Goal: Task Accomplishment & Management: Manage account settings

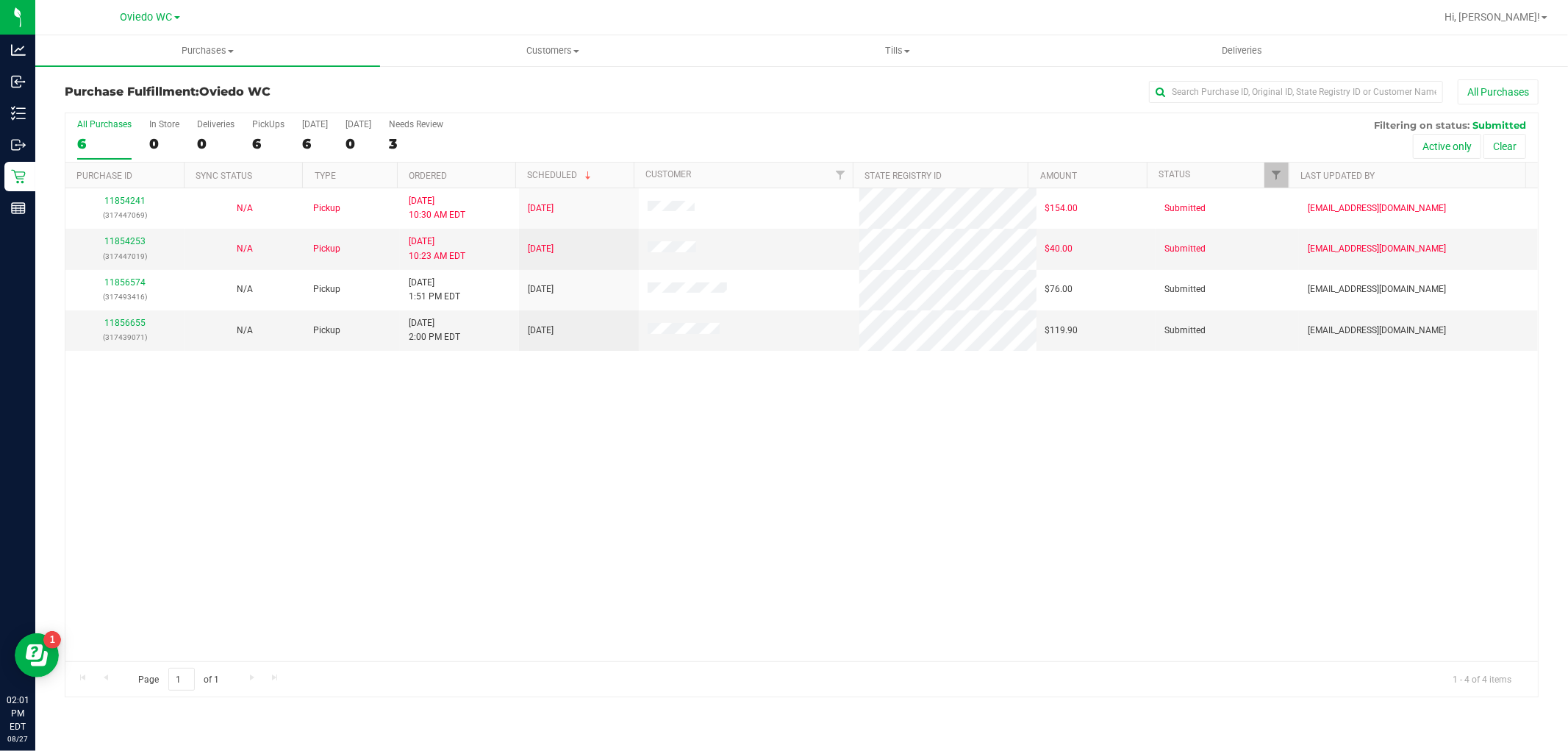
click at [397, 525] on div "11854241 (317447069) N/A Pickup [DATE] 10:30 AM EDT 8/27/2025 $154.00 Submitted…" at bounding box center [801, 424] width 1473 height 473
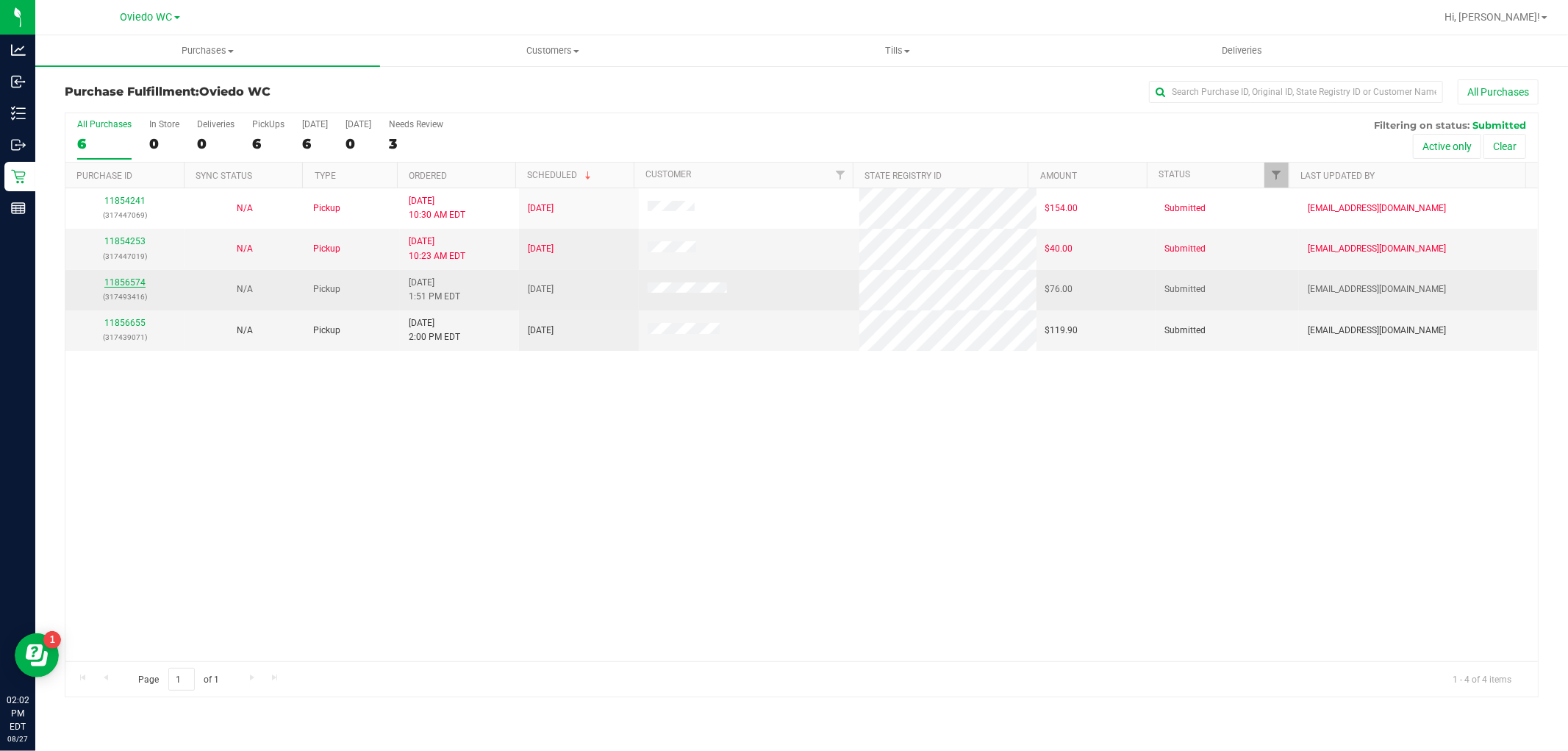
click at [129, 284] on link "11856574" at bounding box center [124, 282] width 41 height 10
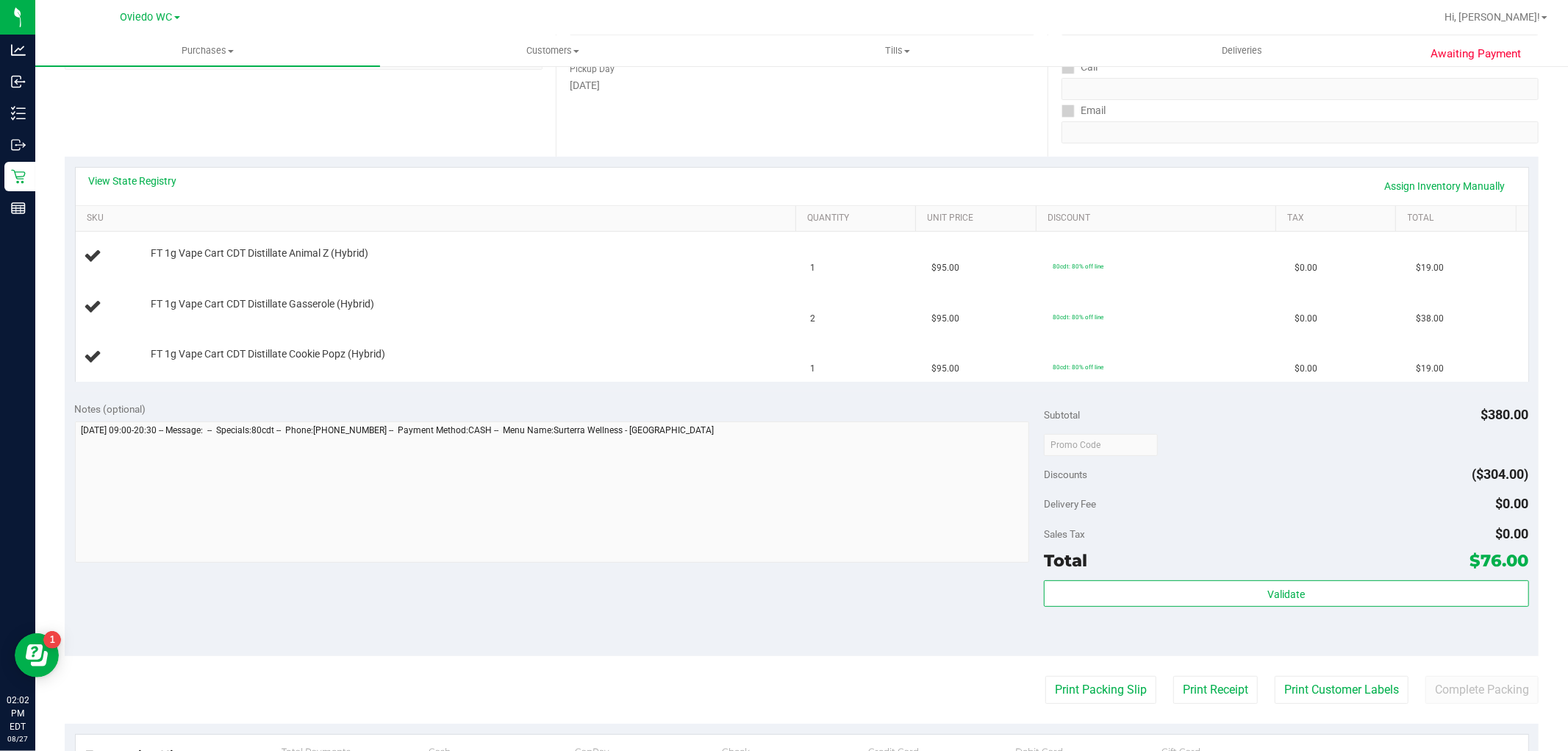
scroll to position [408, 0]
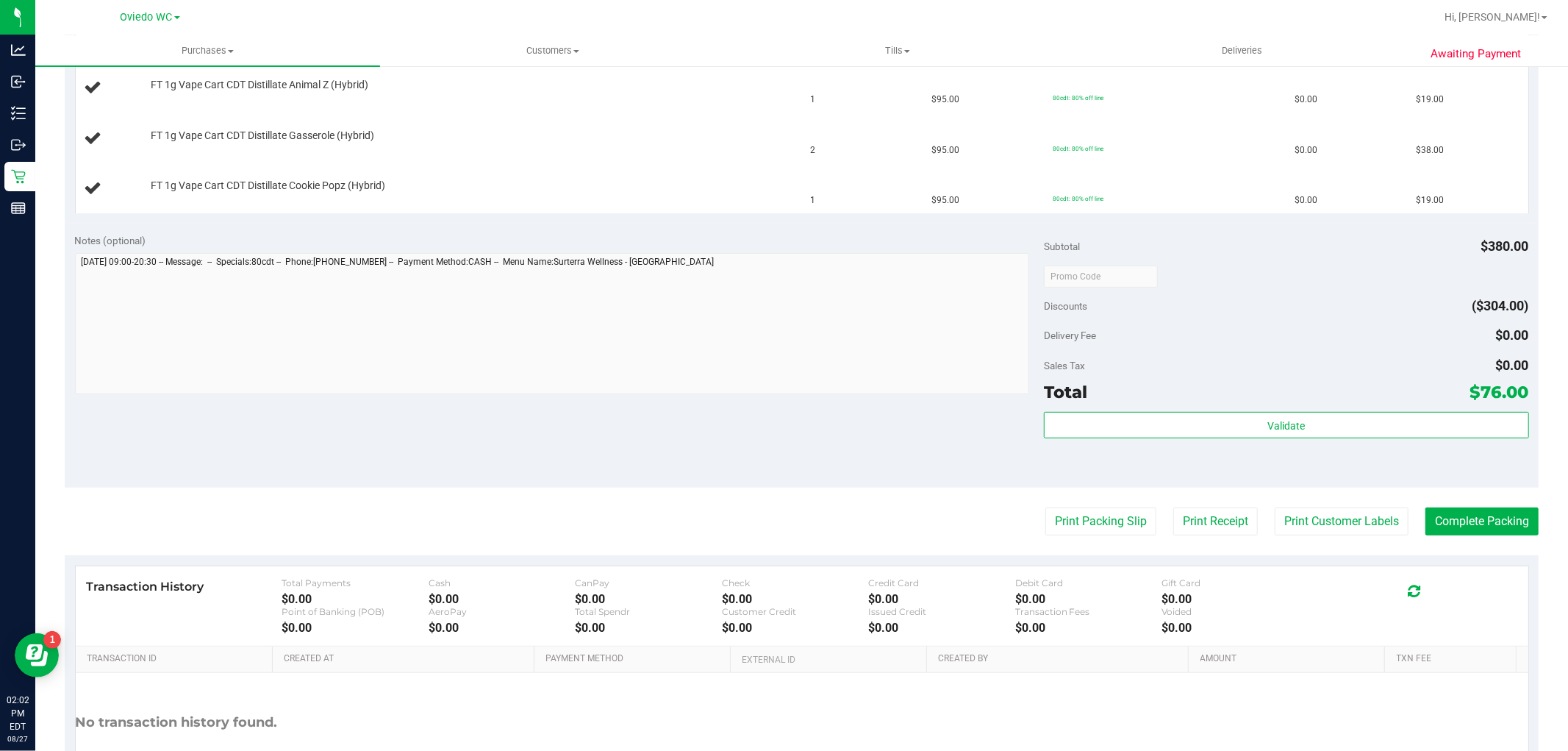
click at [1065, 550] on purchase-details "Back Edit Purchase Cancel Purchase View Profile # 11856574 BioTrack ID: - Submi…" at bounding box center [801, 250] width 1474 height 1159
click at [1078, 518] on button "Print Packing Slip" at bounding box center [1101, 522] width 111 height 28
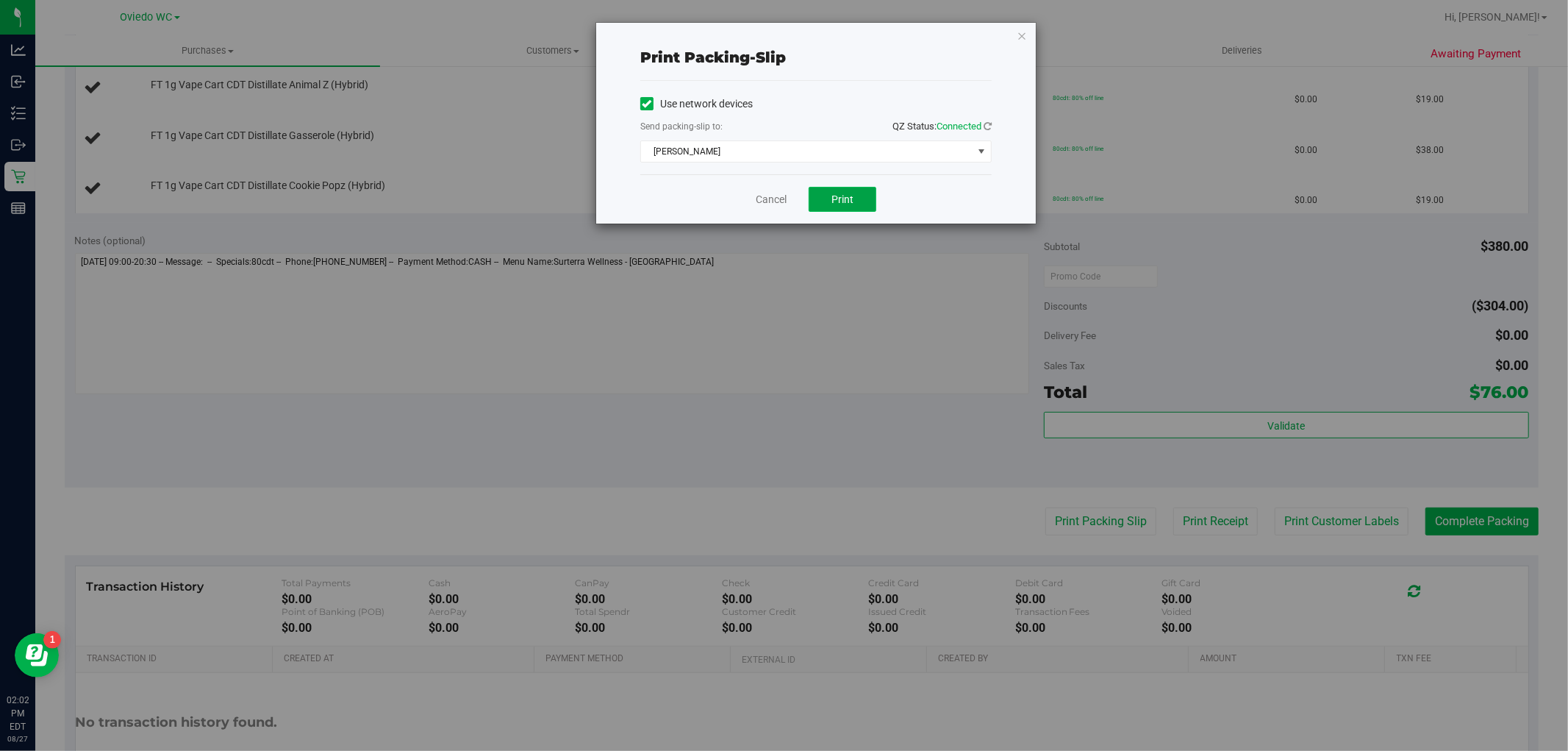
click at [854, 202] on button "Print" at bounding box center [842, 199] width 68 height 25
click at [766, 201] on link "Cancel" at bounding box center [771, 199] width 31 height 16
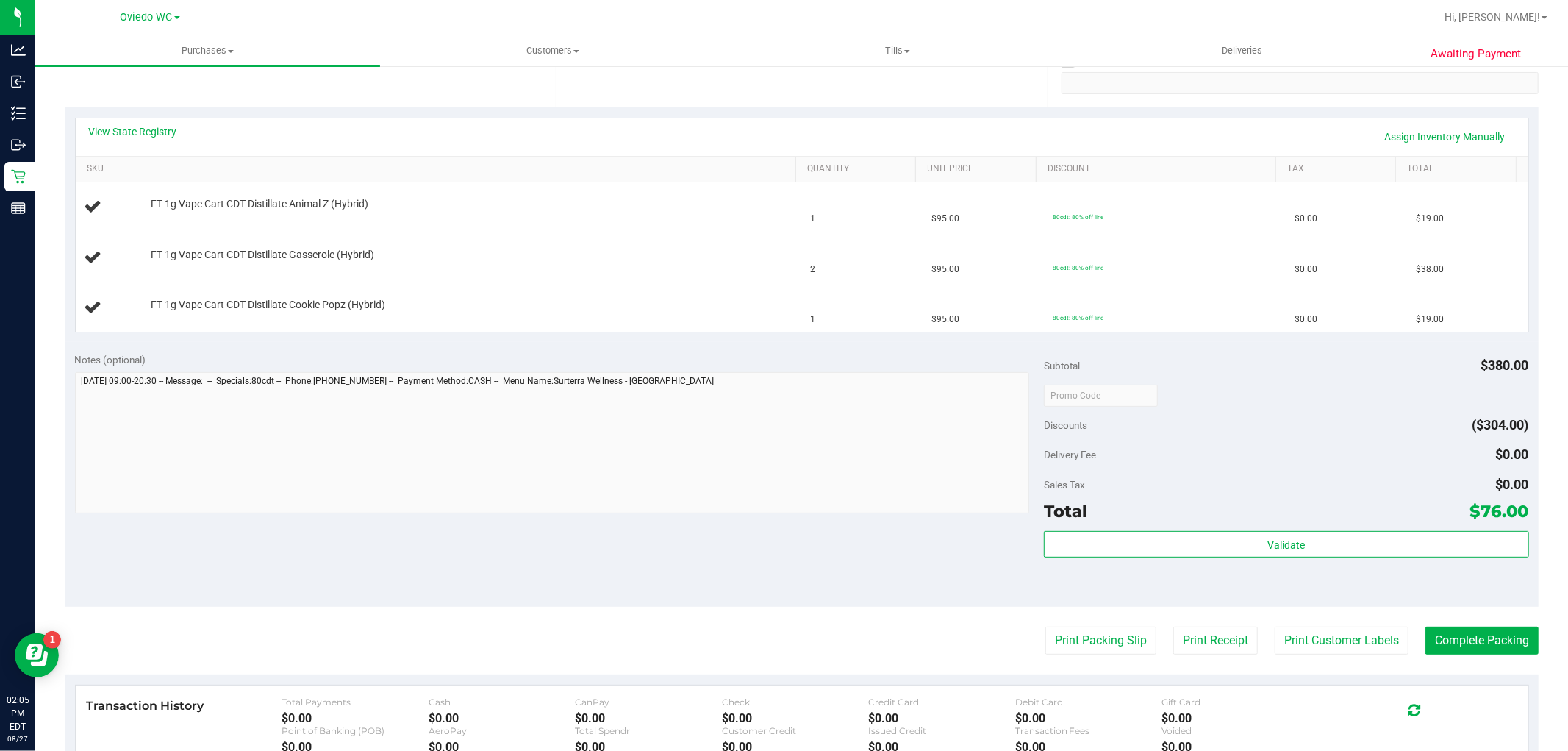
scroll to position [163, 0]
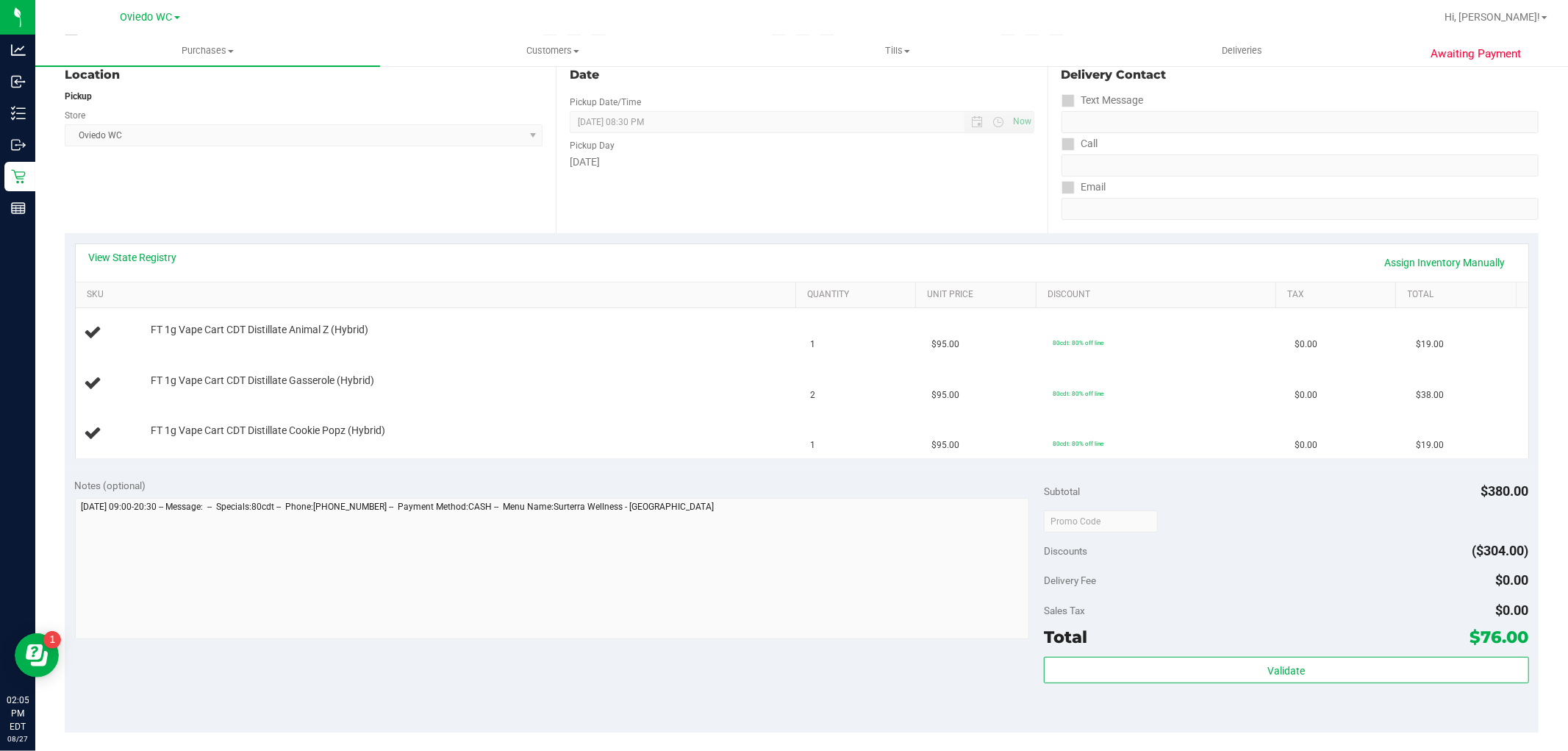
click at [571, 243] on div "View State Registry Assign Inventory Manually SKU Quantity Unit Price Discount …" at bounding box center [802, 351] width 1454 height 214
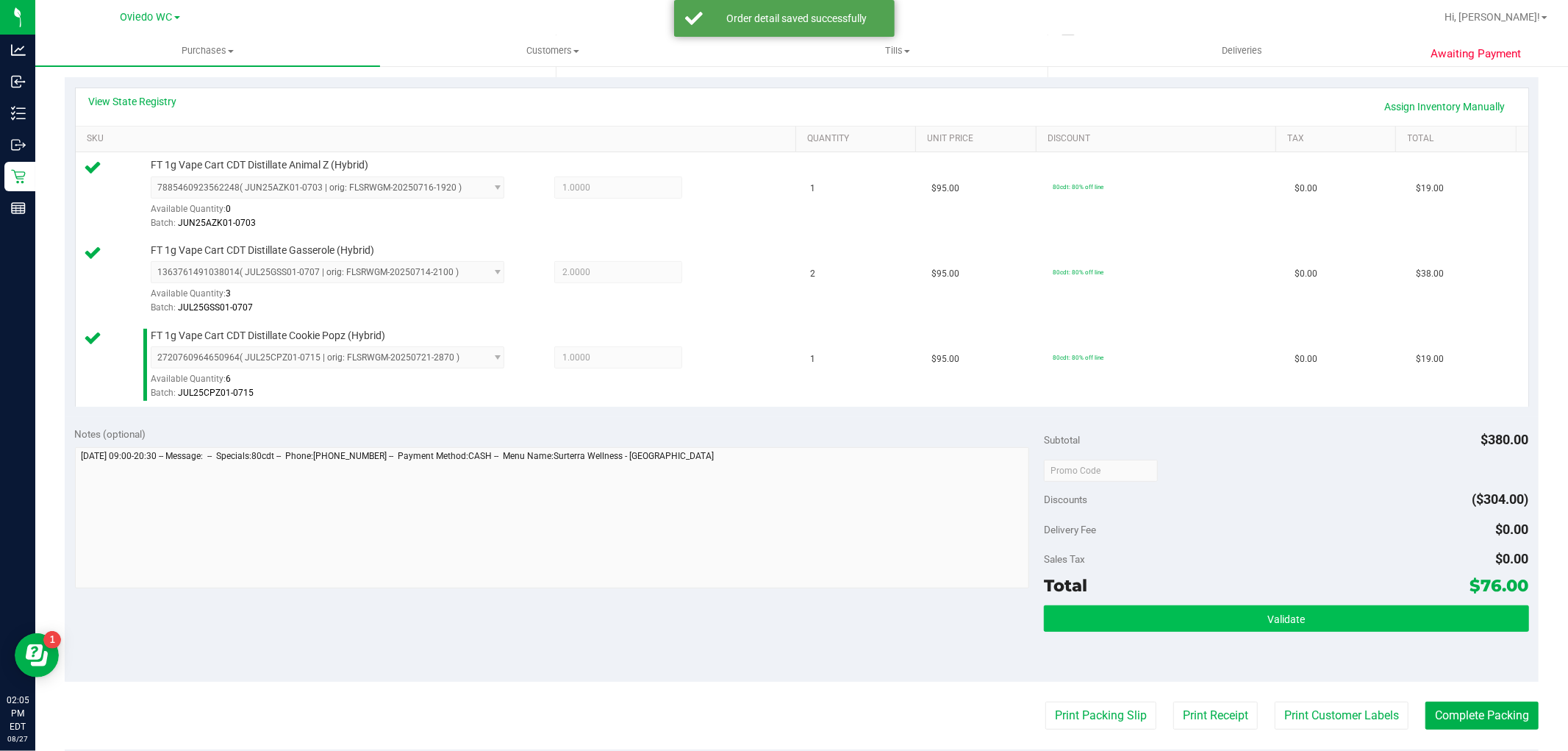
scroll to position [408, 0]
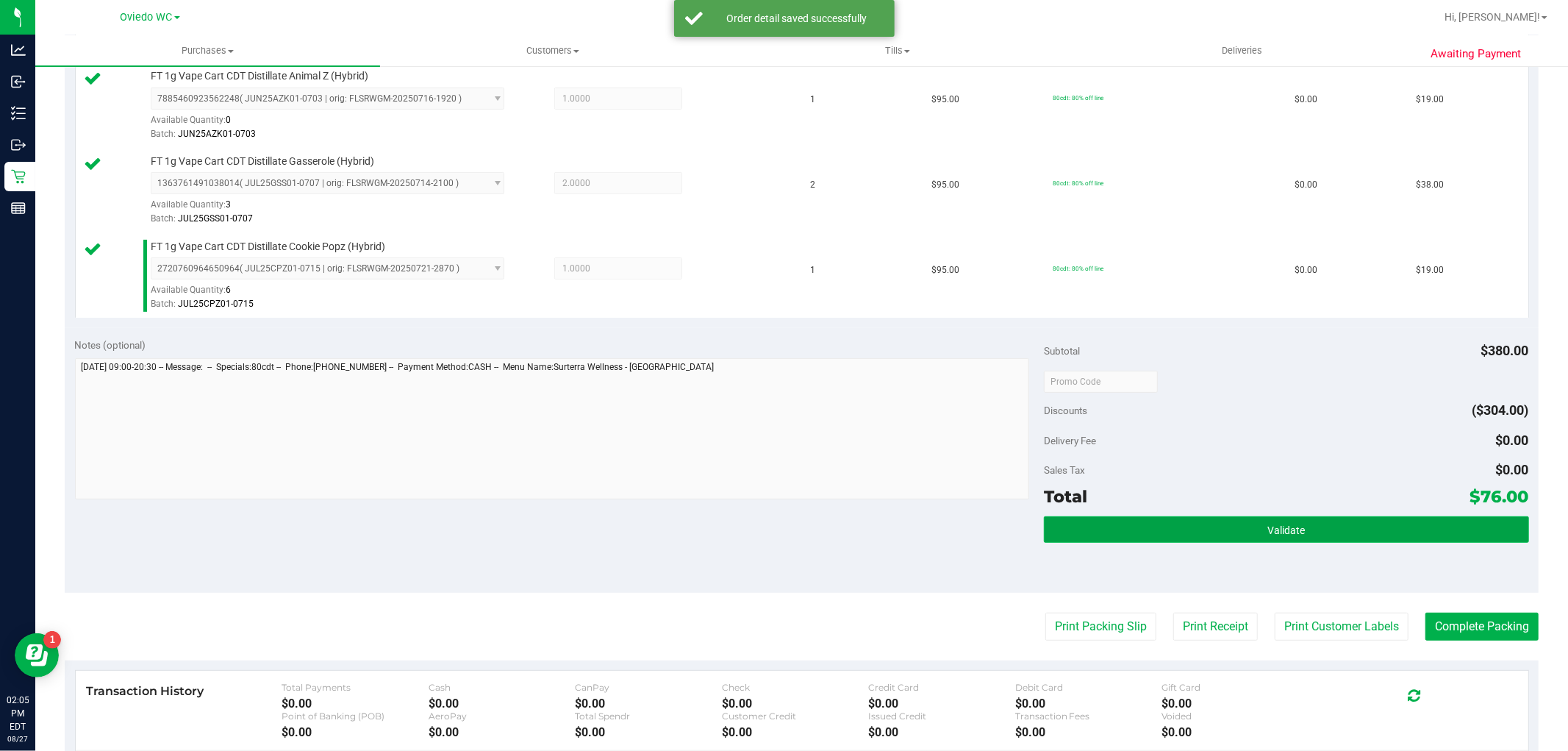
click at [1194, 535] on button "Validate" at bounding box center [1286, 530] width 484 height 27
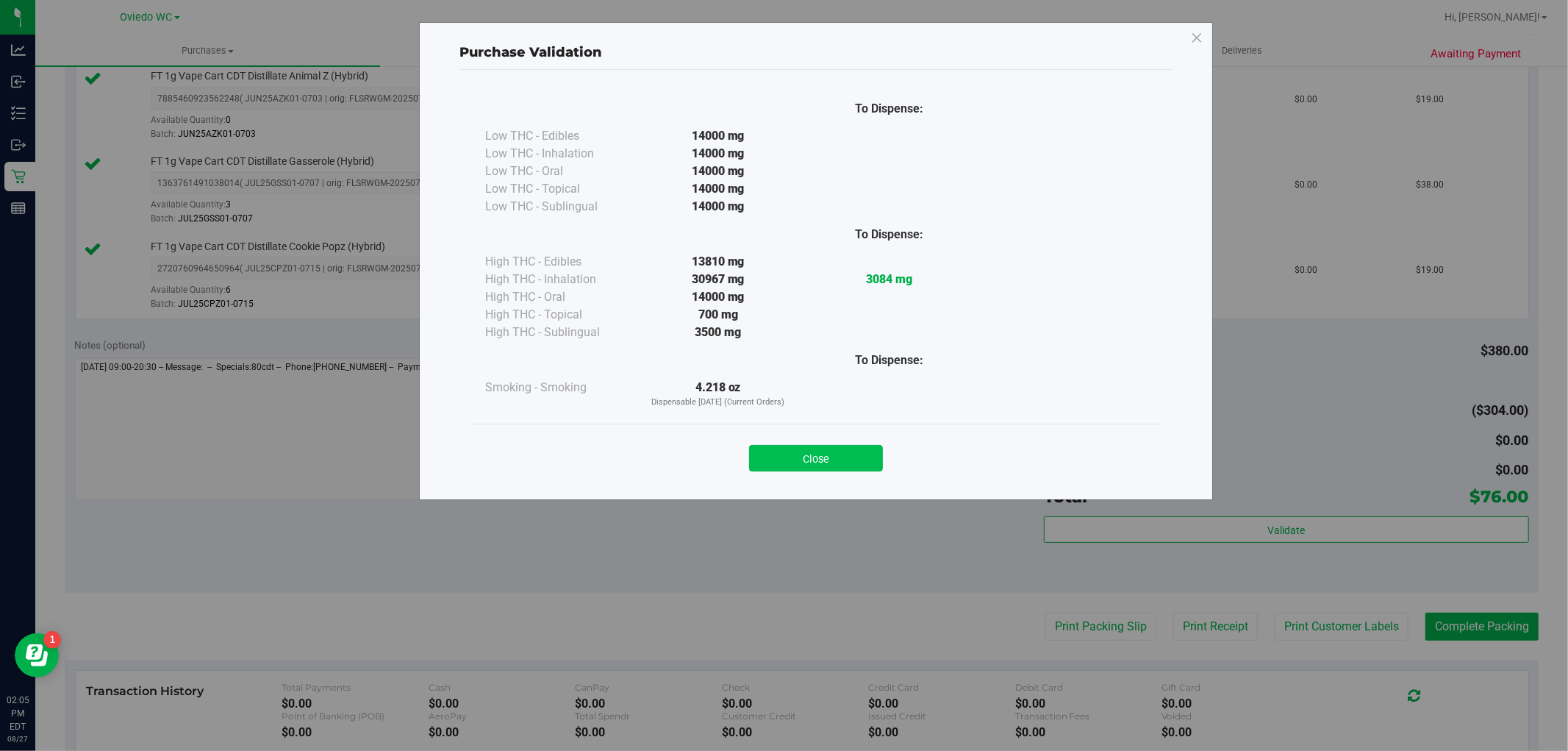
click at [845, 460] on button "Close" at bounding box center [816, 458] width 134 height 27
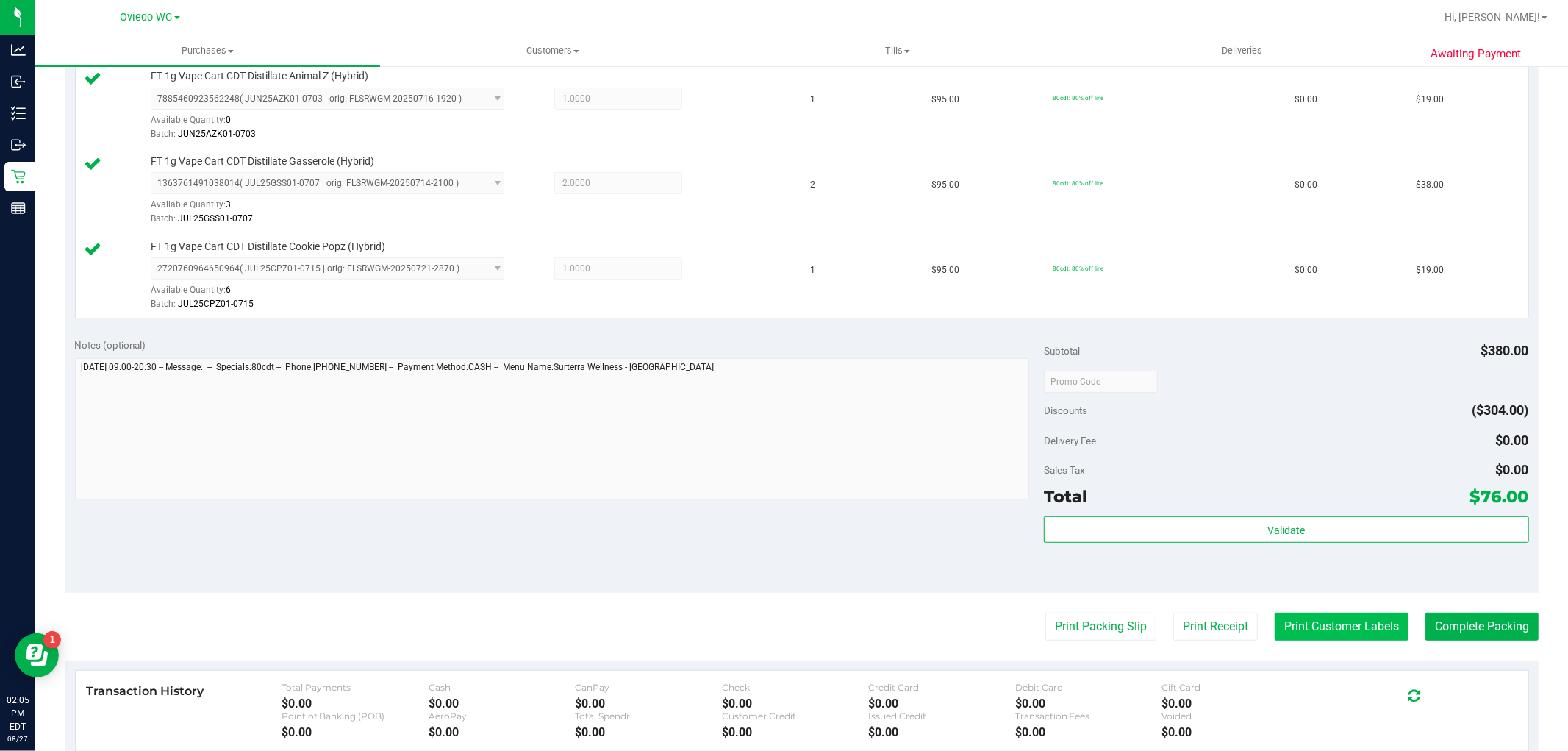
click at [1335, 630] on button "Print Customer Labels" at bounding box center [1342, 627] width 134 height 28
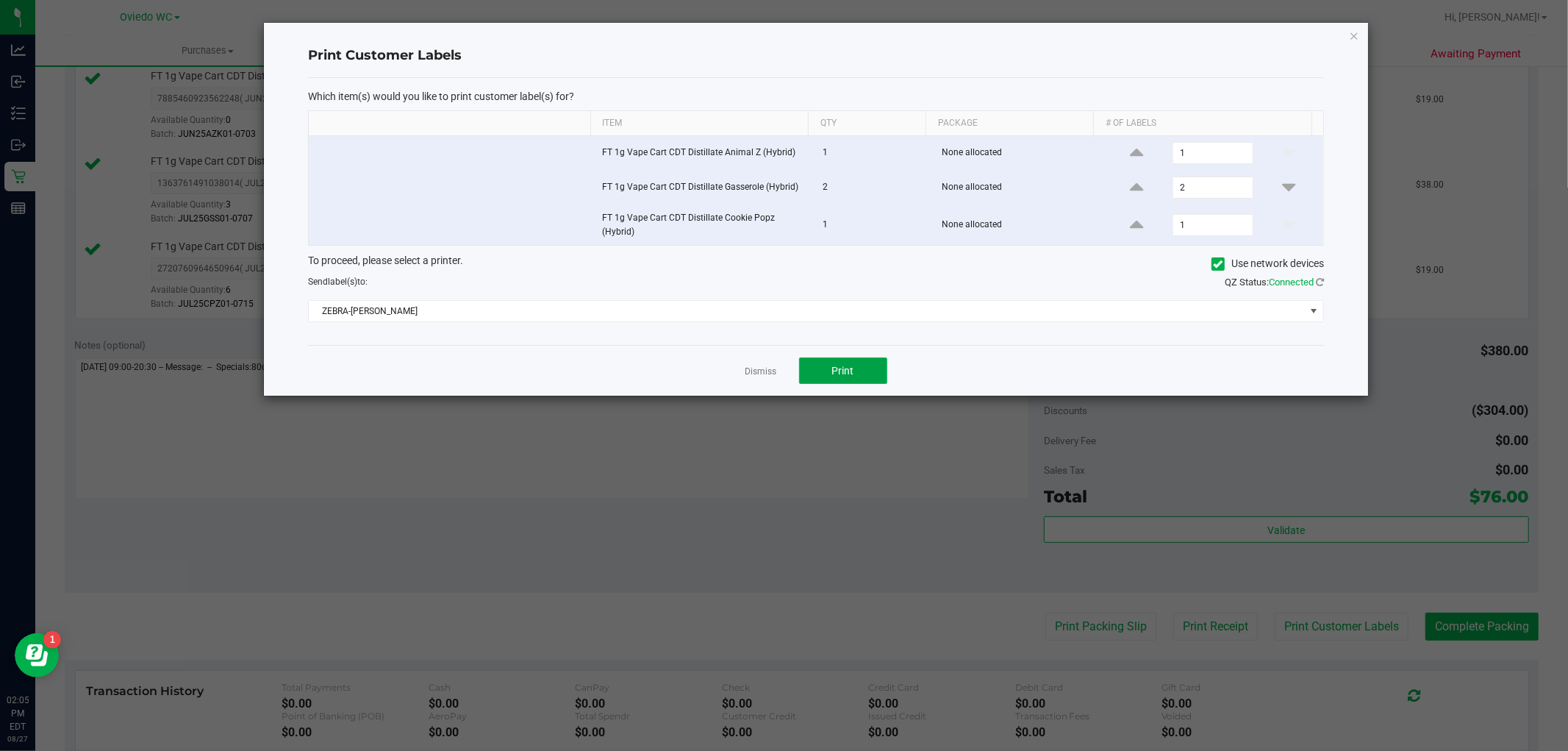
click at [833, 376] on span "Print" at bounding box center [843, 371] width 22 height 12
click at [769, 374] on link "Dismiss" at bounding box center [761, 371] width 31 height 13
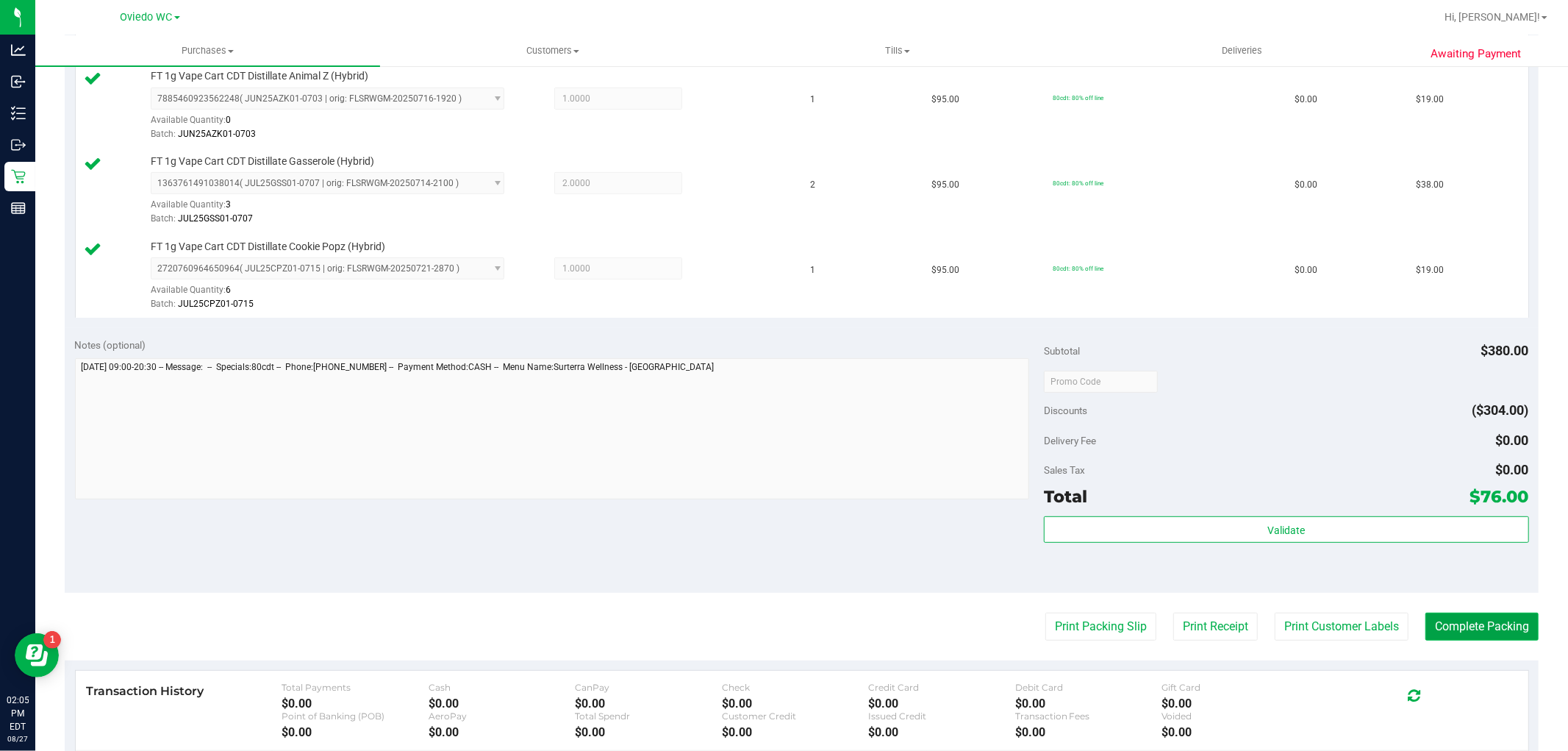
click at [1456, 628] on button "Complete Packing" at bounding box center [1482, 627] width 113 height 28
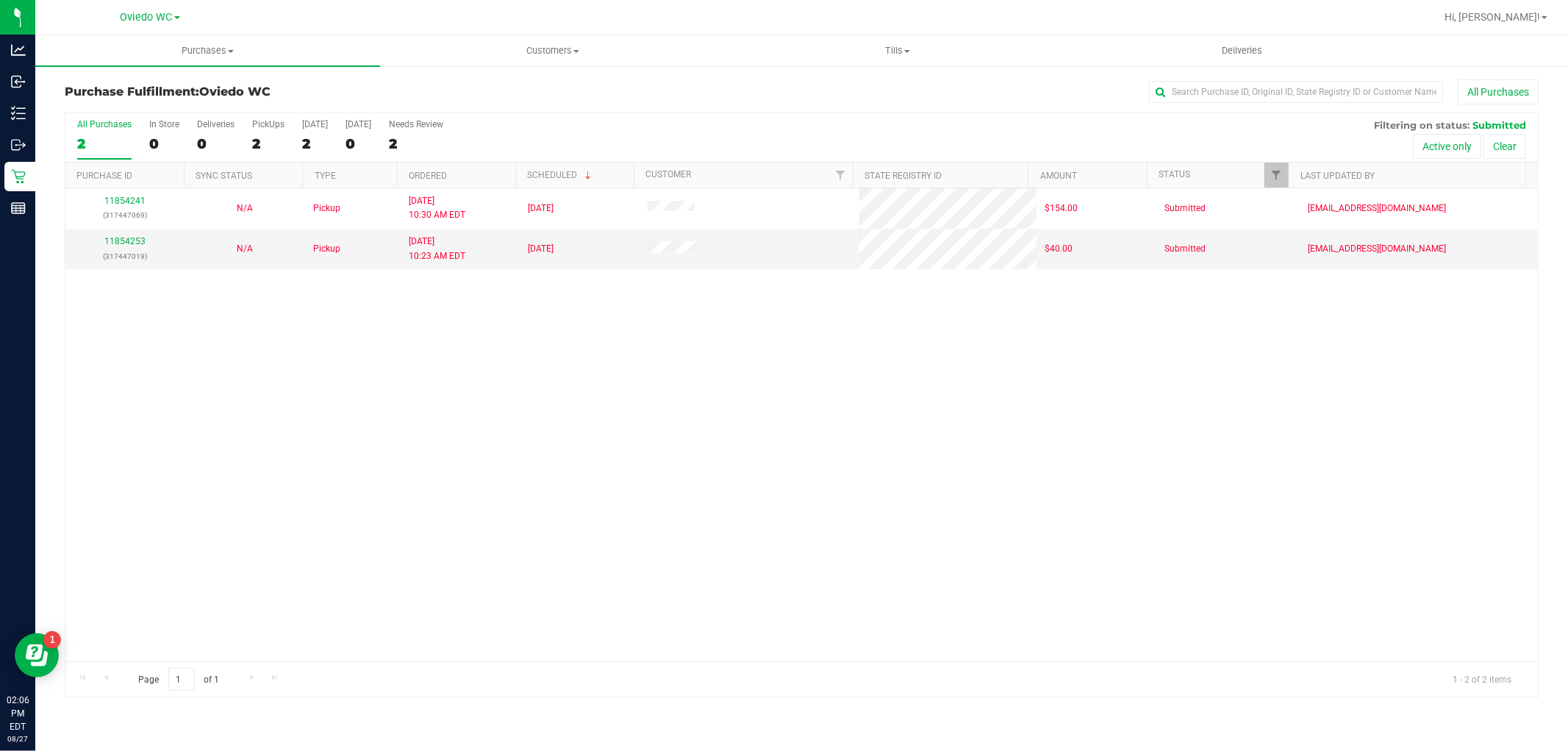
click at [758, 460] on div "11854241 (317447069) N/A Pickup [DATE] 10:30 AM EDT 8/27/2025 $154.00 Submitted…" at bounding box center [801, 424] width 1473 height 473
click at [559, 450] on div "11854241 (317447069) N/A Pickup [DATE] 10:30 AM EDT 8/27/2025 $154.00 Submitted…" at bounding box center [801, 424] width 1473 height 473
click at [906, 40] on uib-tab-heading "Tills Manage tills Reconcile e-payments" at bounding box center [897, 51] width 343 height 30
click at [785, 85] on span "Manage tills" at bounding box center [774, 89] width 99 height 13
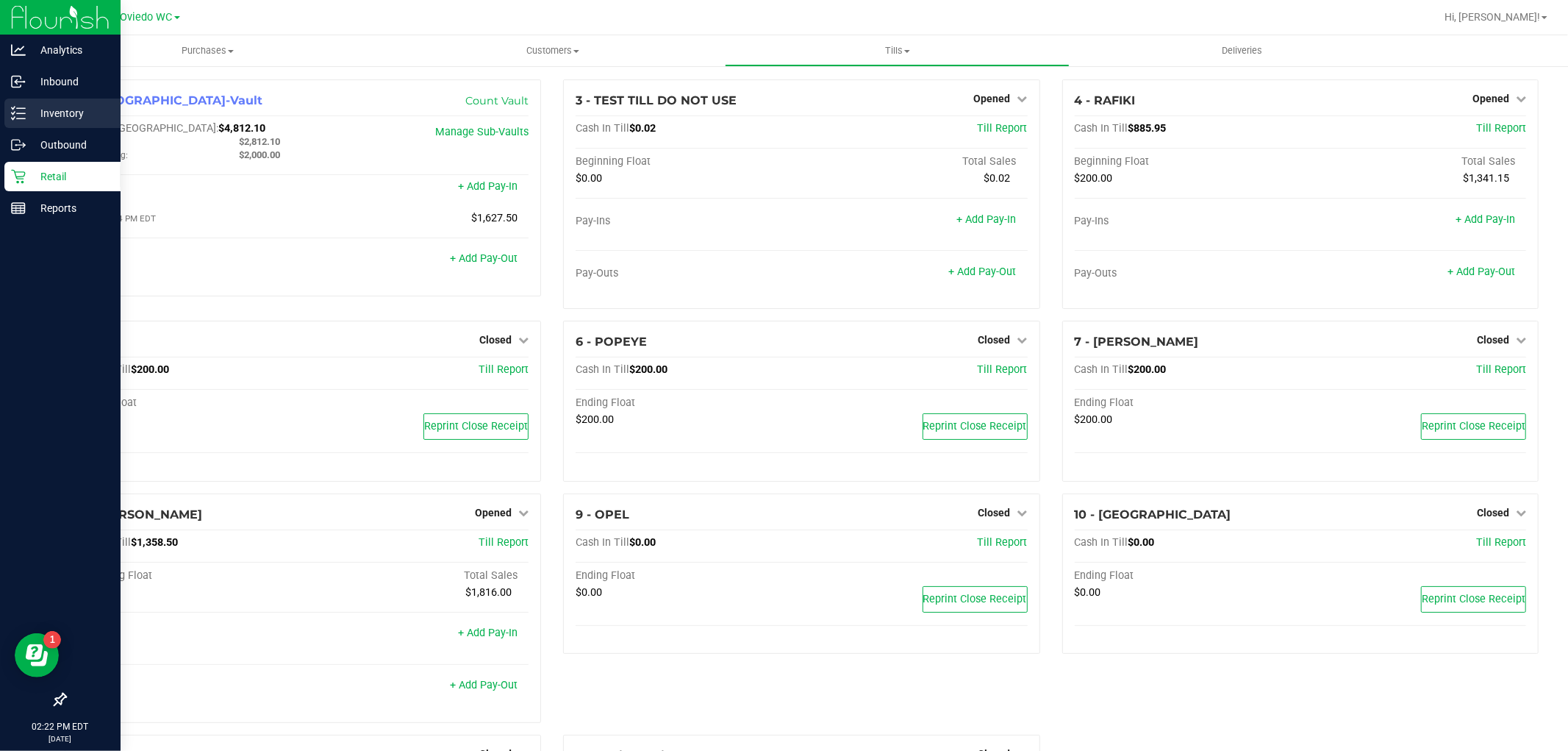
click at [24, 108] on line at bounding box center [21, 108] width 8 height 0
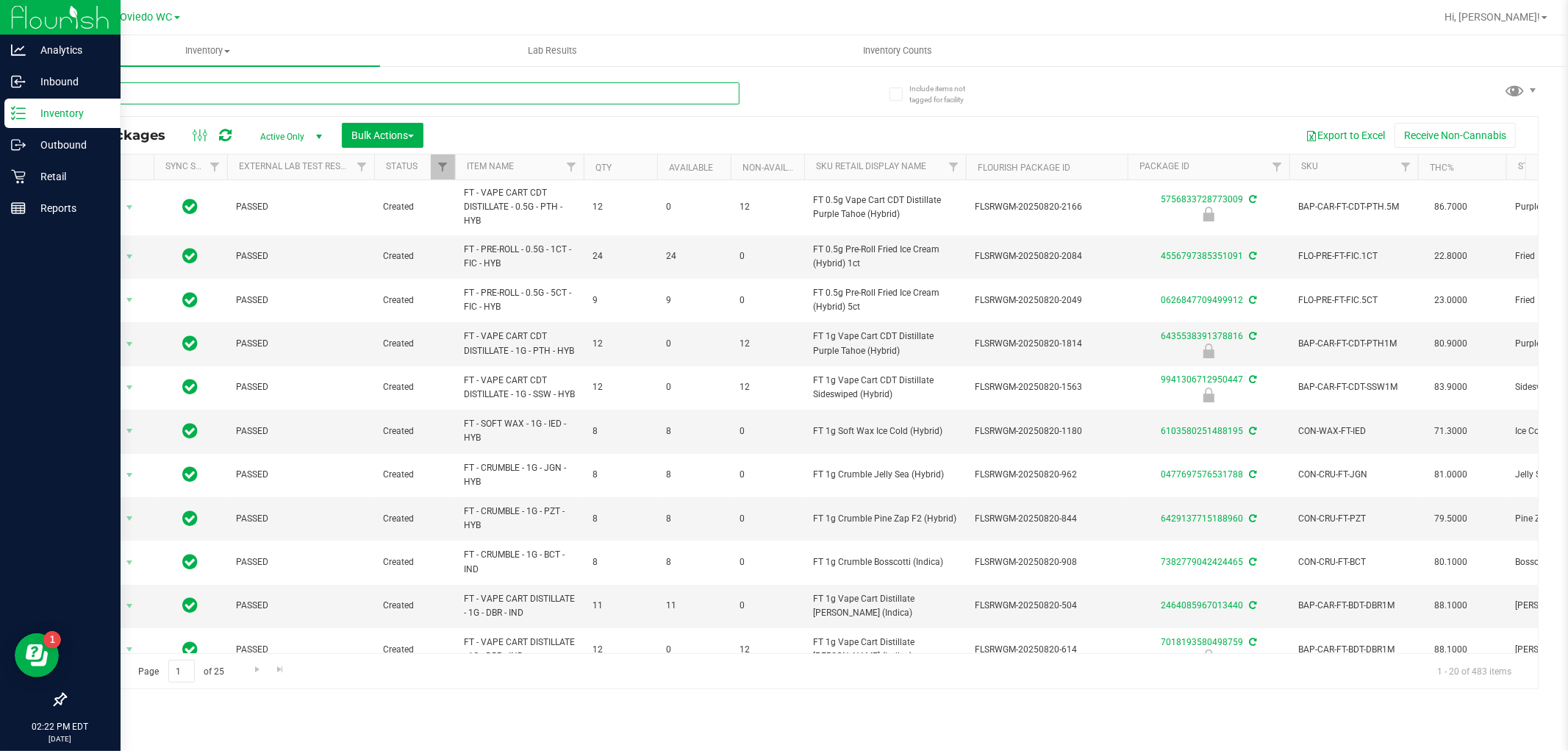
click at [225, 97] on input "text" at bounding box center [402, 94] width 675 height 22
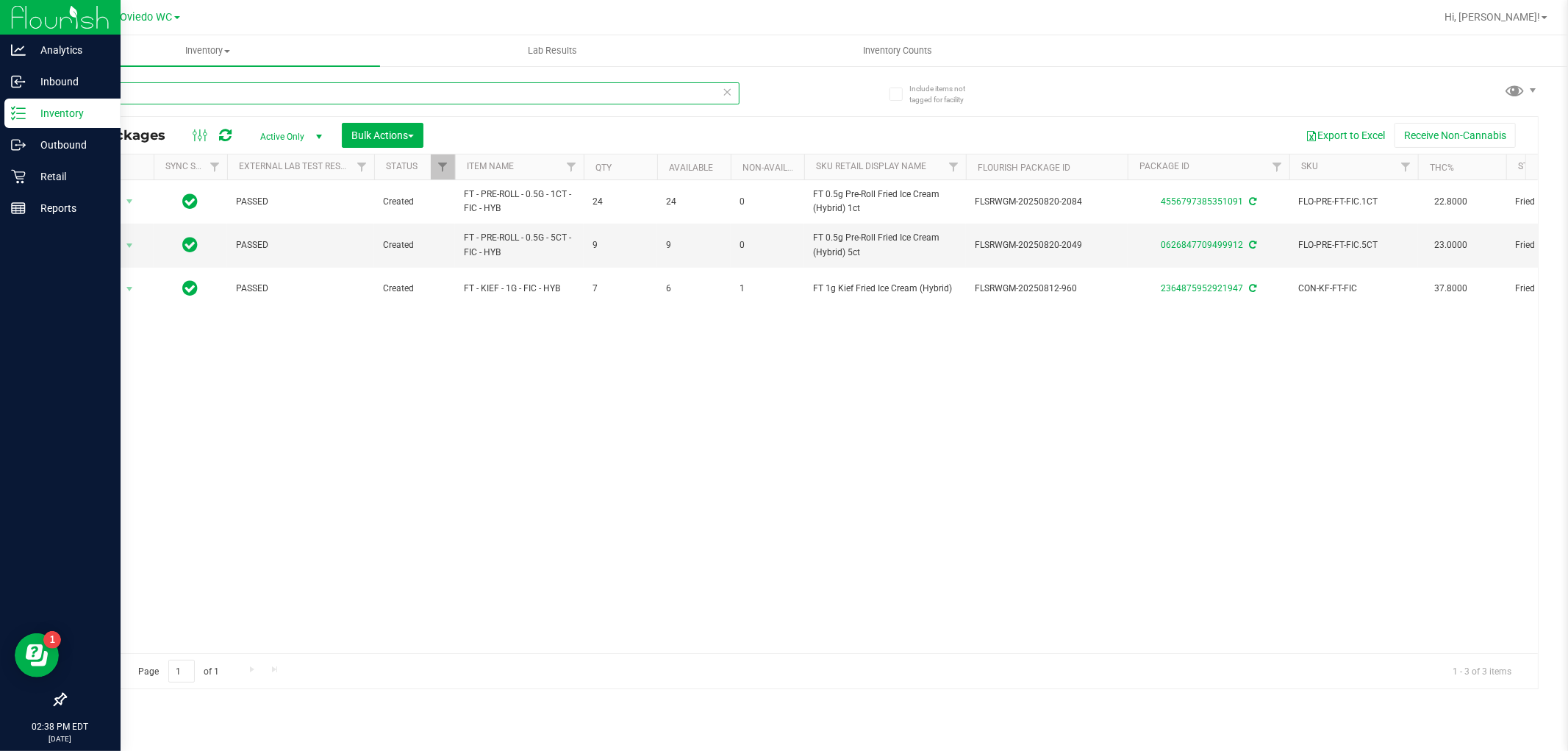
click at [144, 98] on input "fic" at bounding box center [402, 94] width 675 height 22
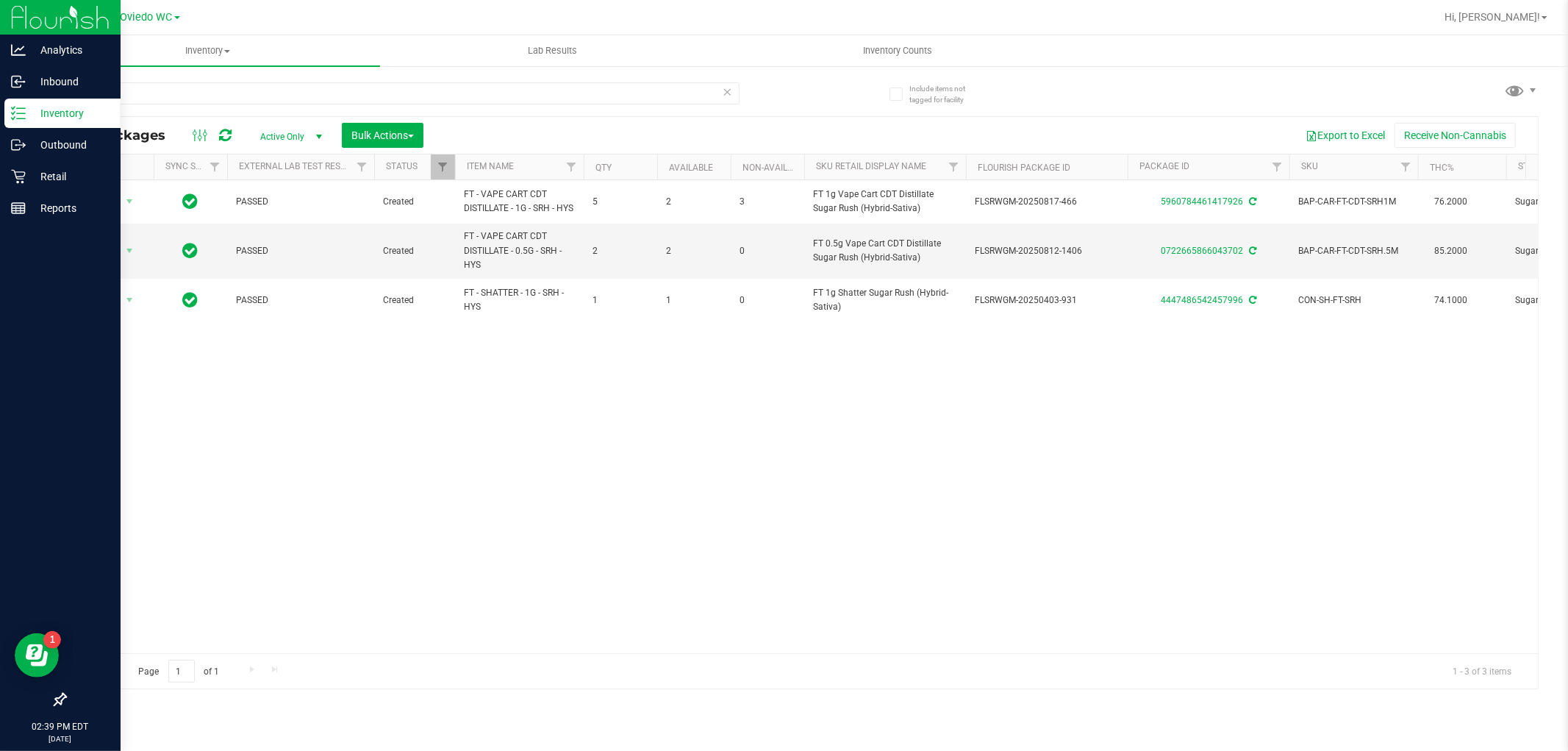
click at [701, 399] on div "Action Action Adjust qty Create package Edit attributes Global inventory Locate…" at bounding box center [801, 416] width 1473 height 473
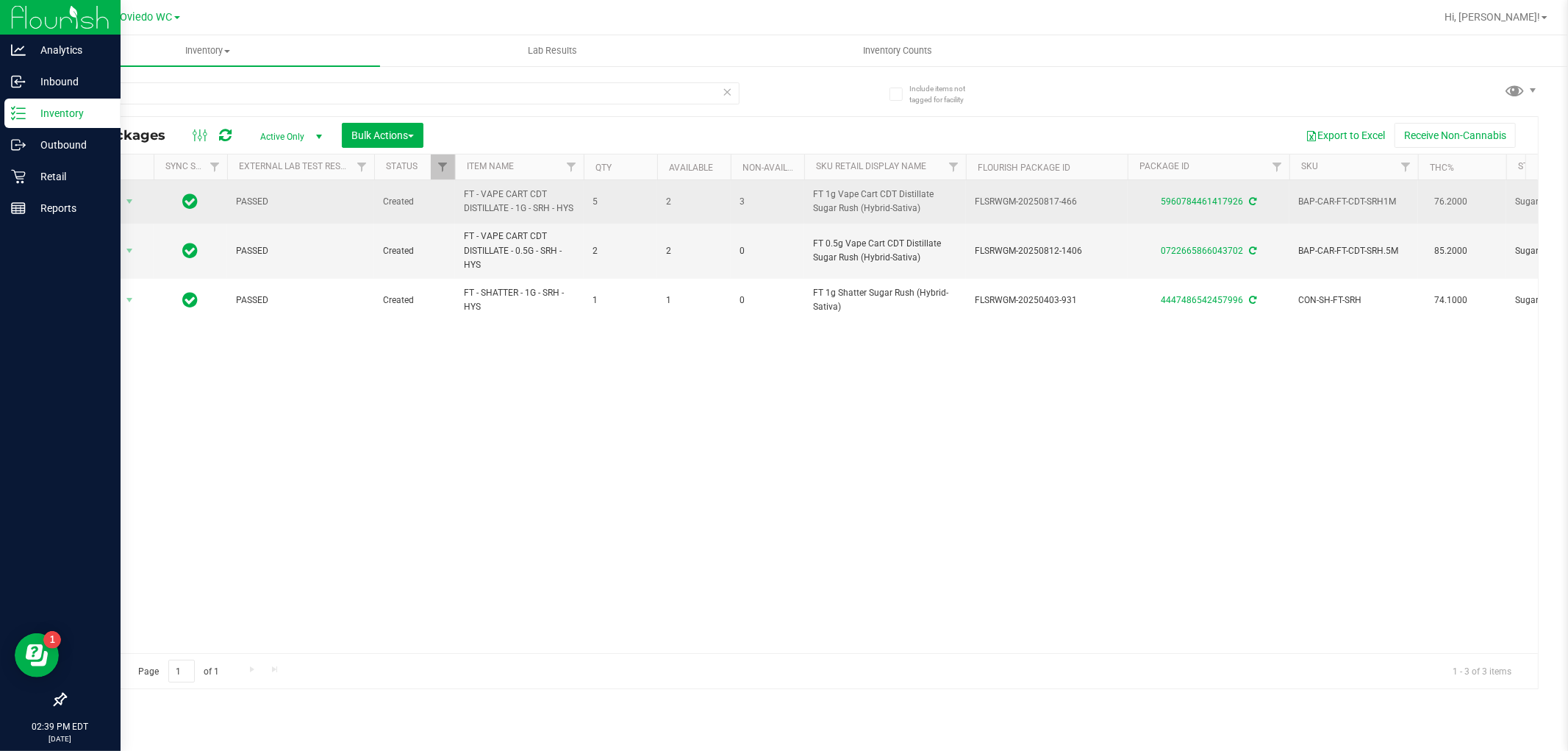
click at [469, 215] on span "FT - VAPE CART CDT DISTILLATE - 1G - SRH - HYS" at bounding box center [519, 202] width 111 height 28
drag, startPoint x: 469, startPoint y: 223, endPoint x: 473, endPoint y: 214, distance: 9.8
click at [473, 214] on span "FT - VAPE CART CDT DISTILLATE - 1G - SRH - HYS" at bounding box center [519, 202] width 111 height 28
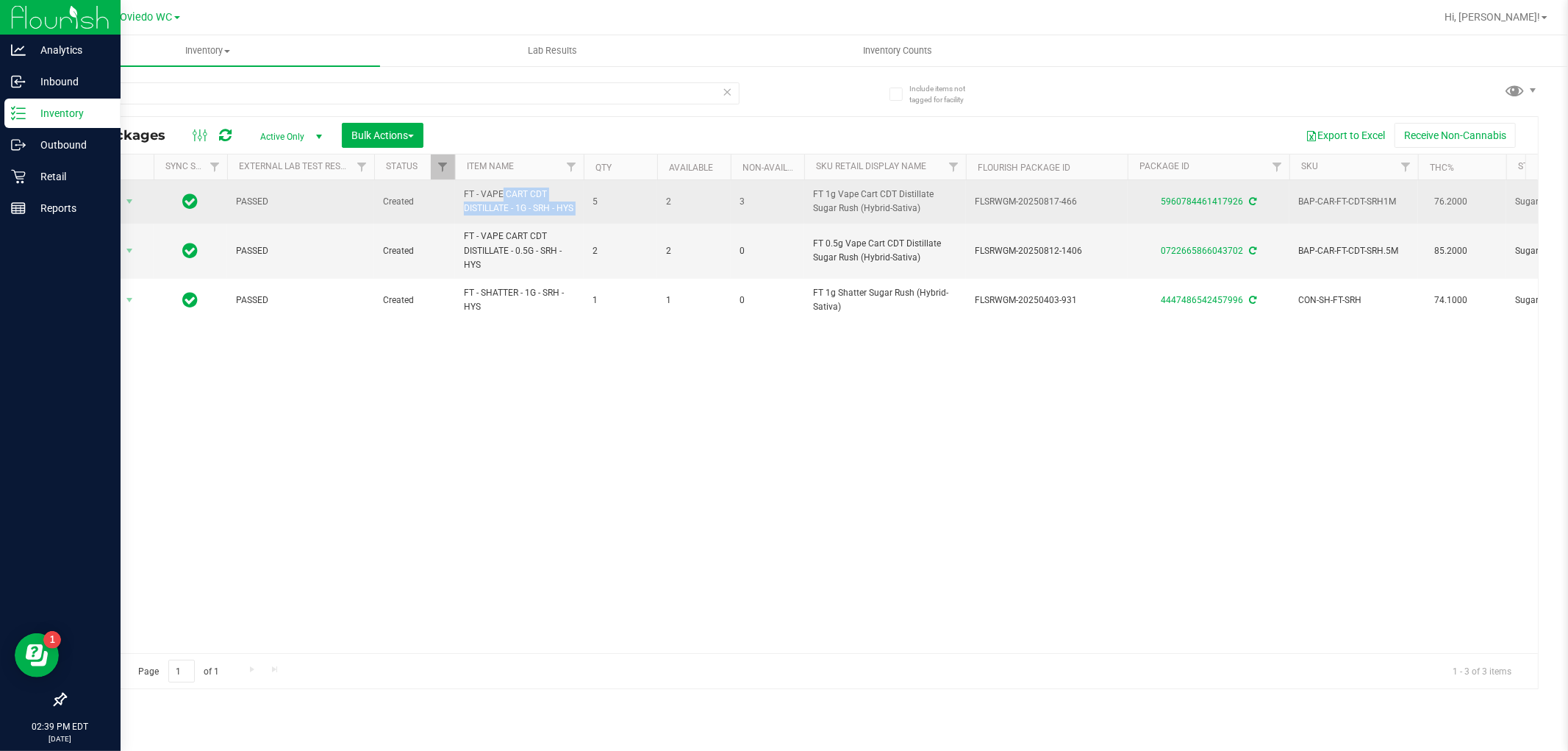
click at [473, 214] on span "FT - VAPE CART CDT DISTILLATE - 1G - SRH - HYS" at bounding box center [519, 202] width 111 height 28
copy tr "FT - VAPE CART CDT DISTILLATE - 1G - SRH - HYS"
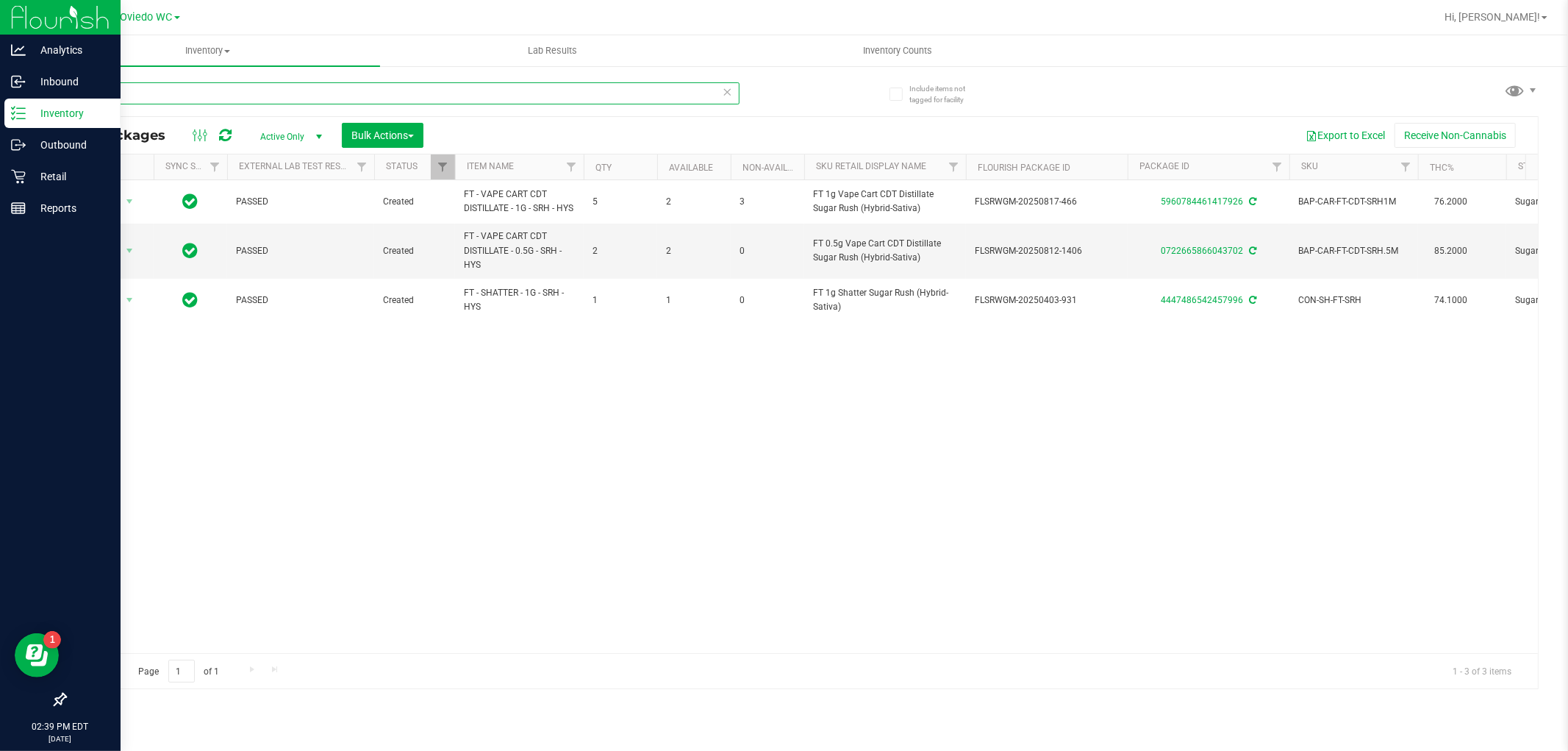
click at [132, 97] on input "srh" at bounding box center [402, 94] width 675 height 22
paste input "FT - VAPE CART CDT DISTILLATE - 1G - SRH - HYS"
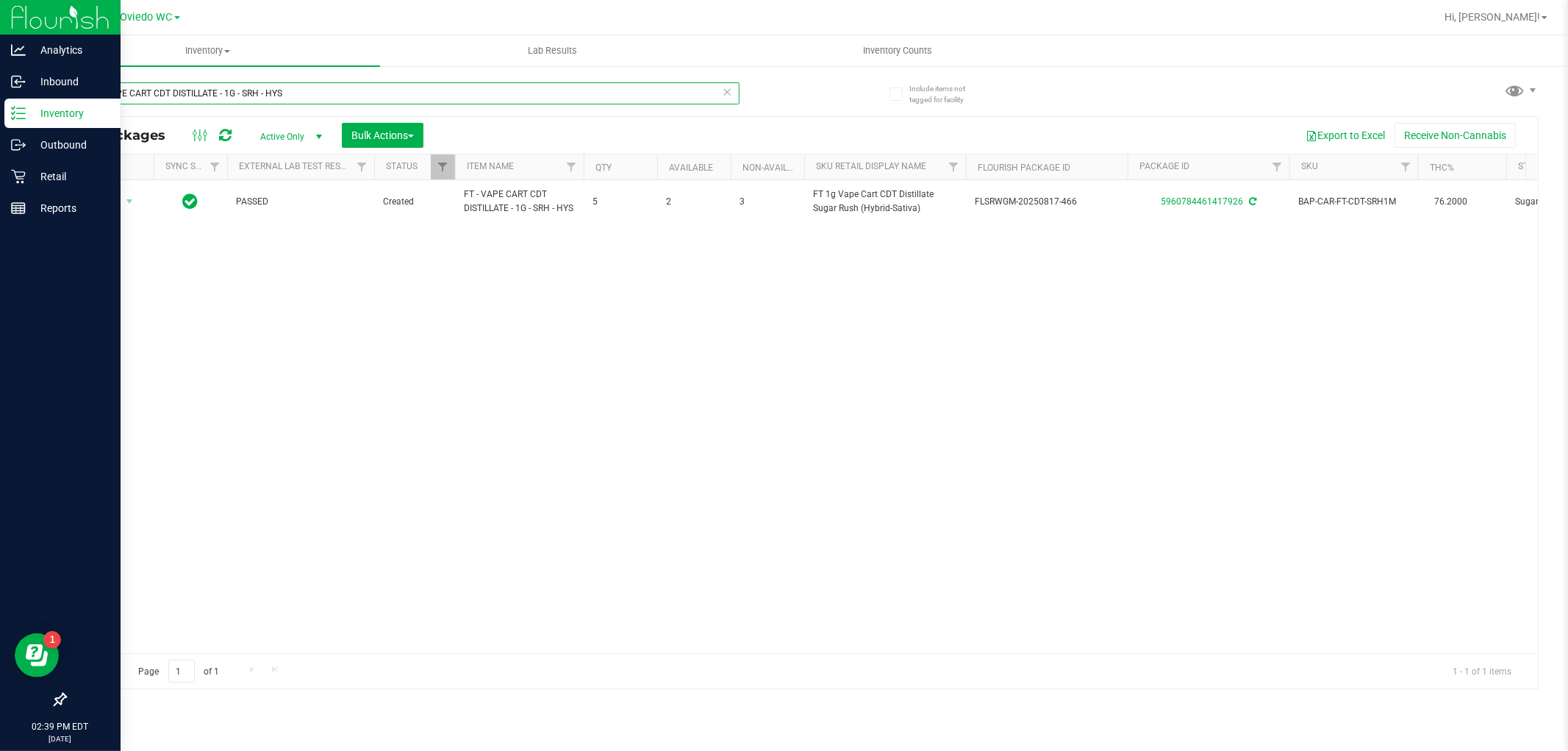
click at [343, 96] on input "FT - VAPE CART CDT DISTILLATE - 1G - SRH - HYS" at bounding box center [402, 94] width 675 height 22
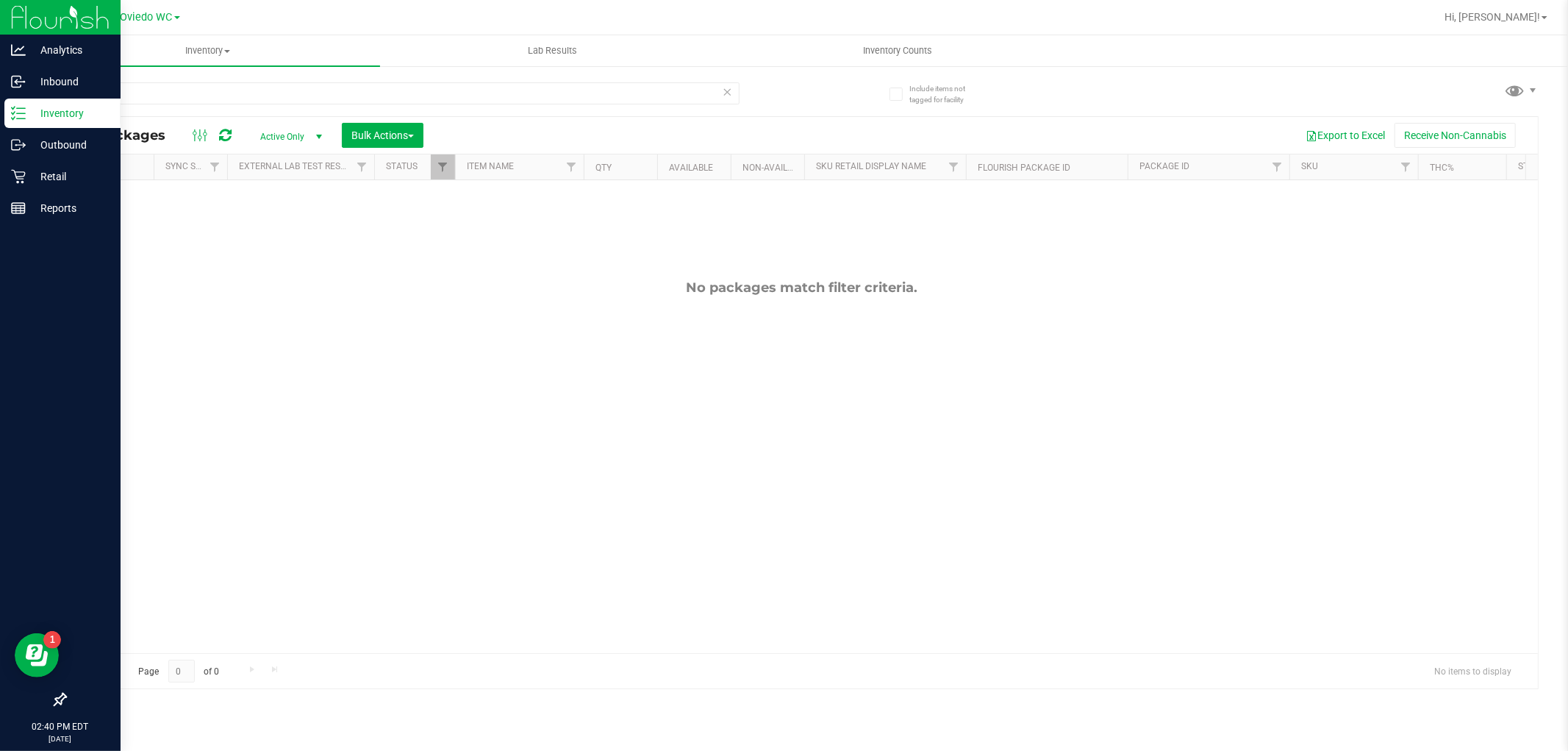
click at [169, 105] on div "mer" at bounding box center [402, 99] width 675 height 33
click at [167, 98] on input "mer" at bounding box center [402, 94] width 675 height 22
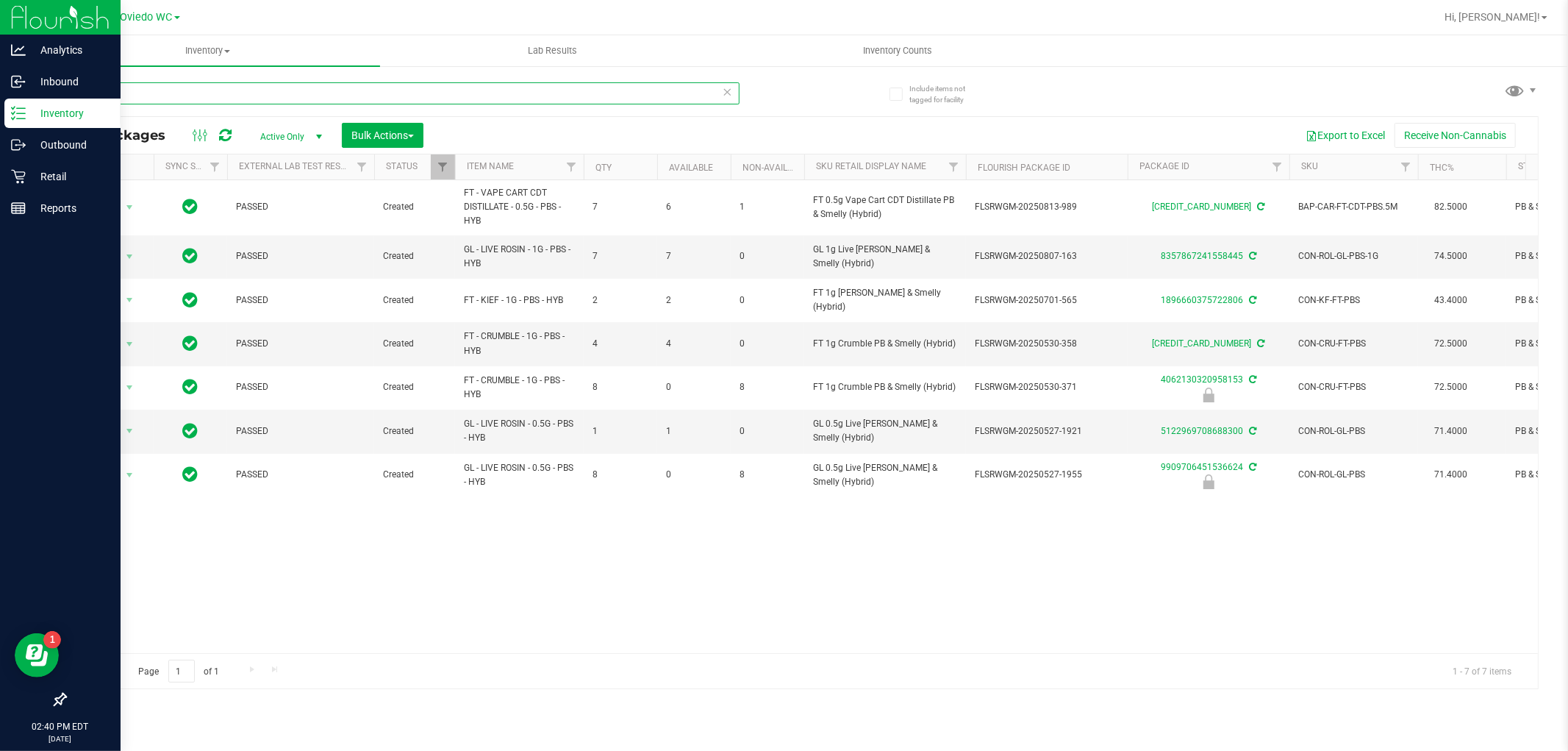
type input "pbs"
click at [822, 109] on div "pbs All Packages Active Only Active Only Lab Samples Locked All External Intern…" at bounding box center [801, 379] width 1474 height 621
click at [27, 184] on p "Retail" at bounding box center [70, 176] width 89 height 18
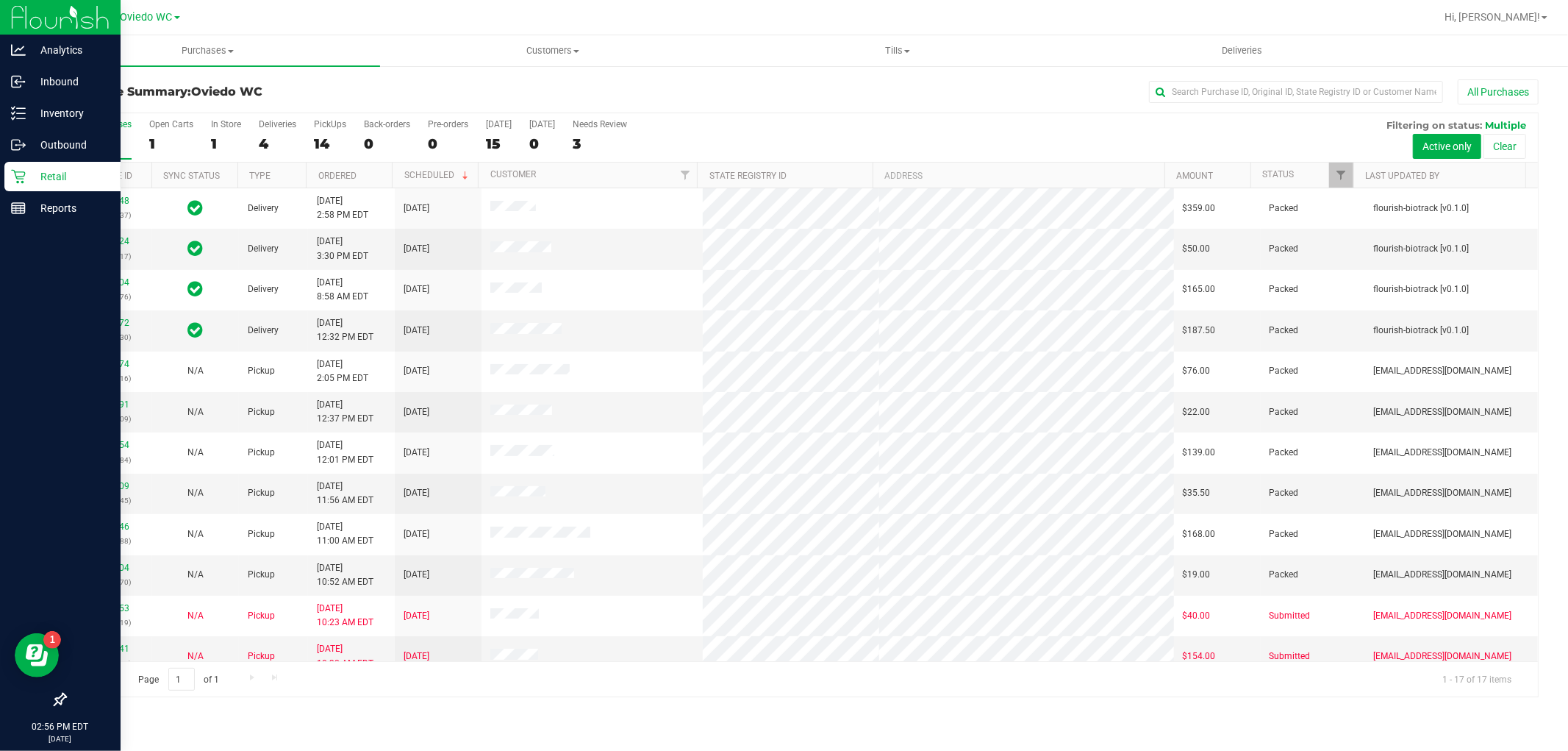
click at [938, 134] on div "All Purchases 19 Open Carts 1 In Store 1 Deliveries 4 PickUps 14 Back-orders 0 …" at bounding box center [801, 138] width 1473 height 49
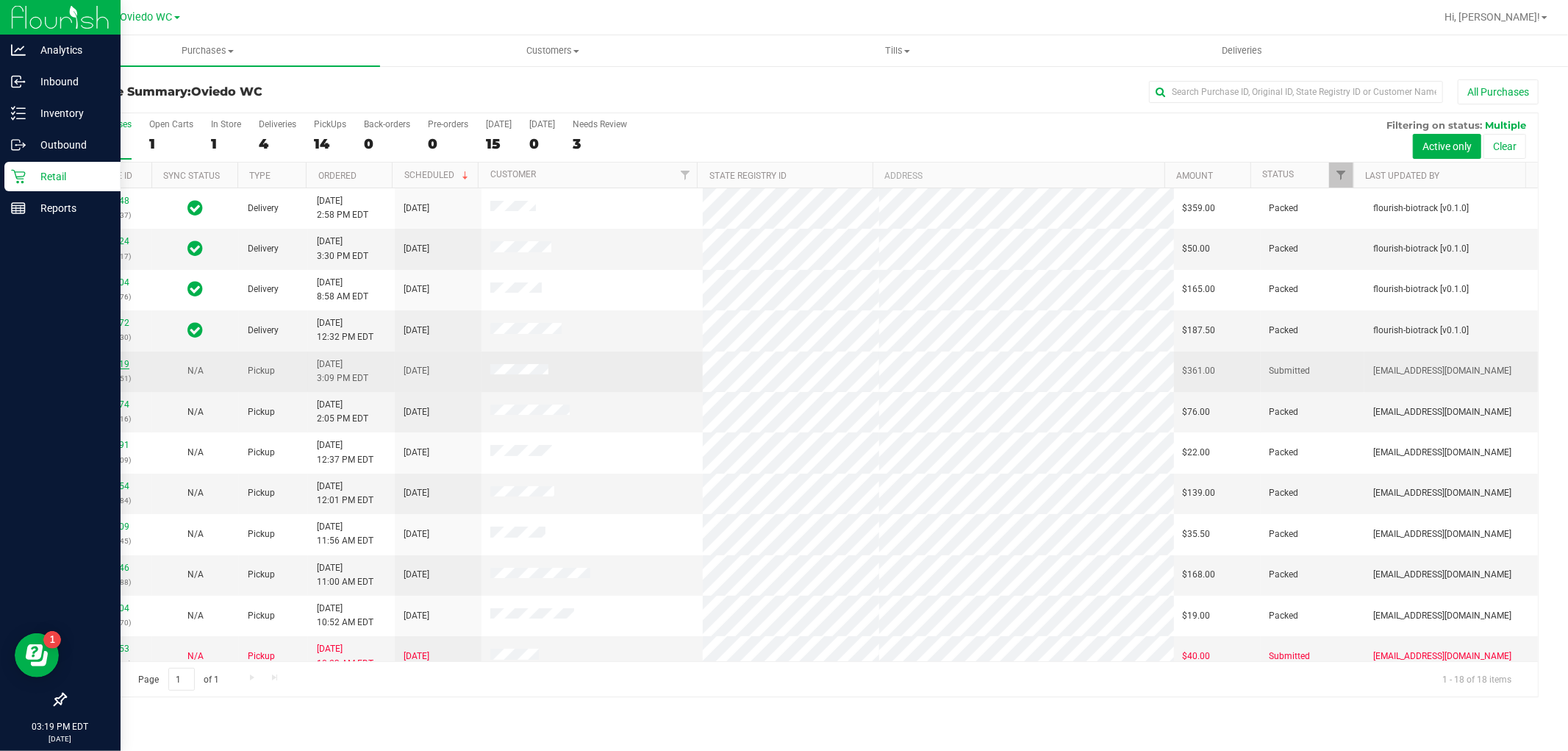
click at [119, 360] on link "11857219" at bounding box center [109, 364] width 41 height 10
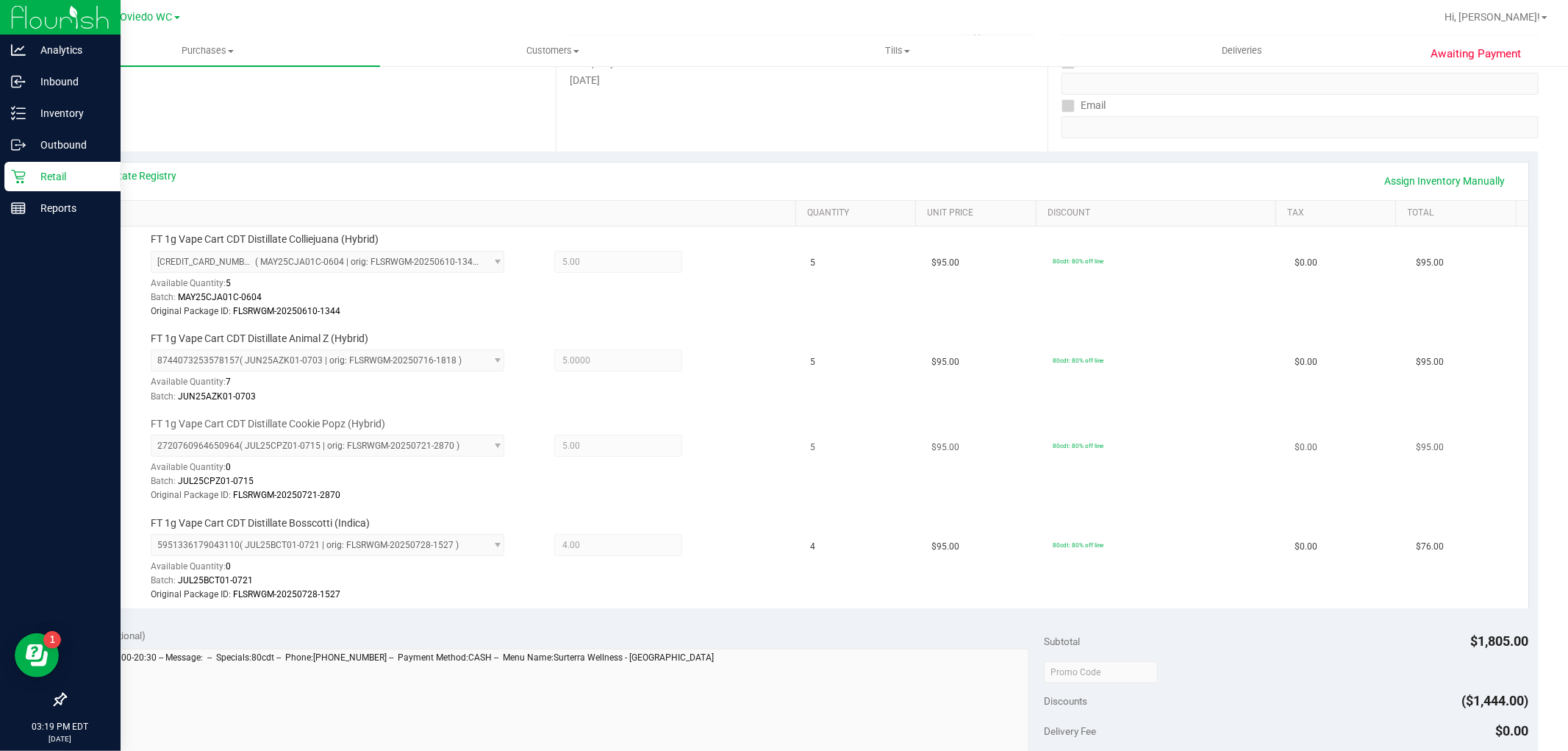
scroll to position [490, 0]
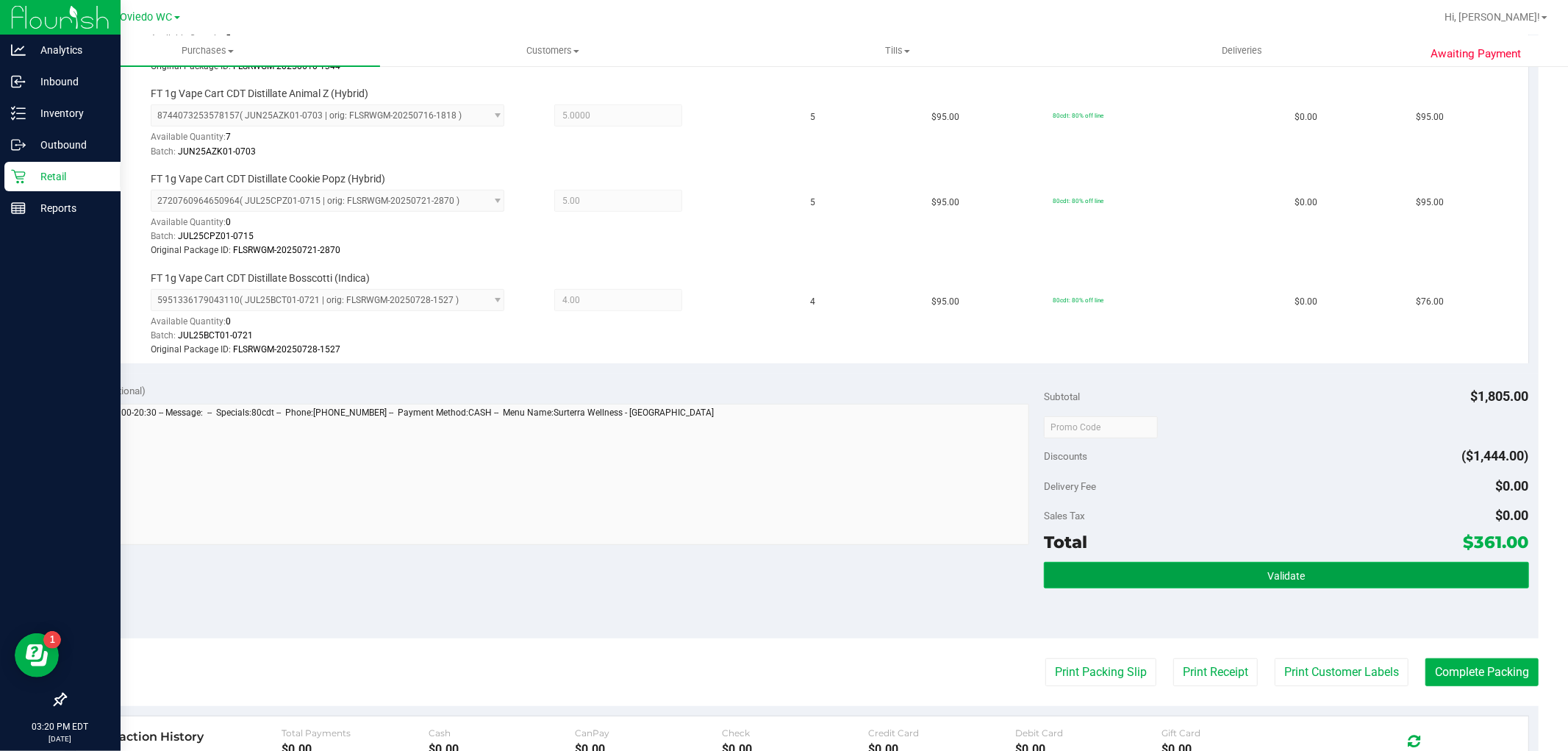
click at [1267, 569] on button "Validate" at bounding box center [1286, 575] width 484 height 27
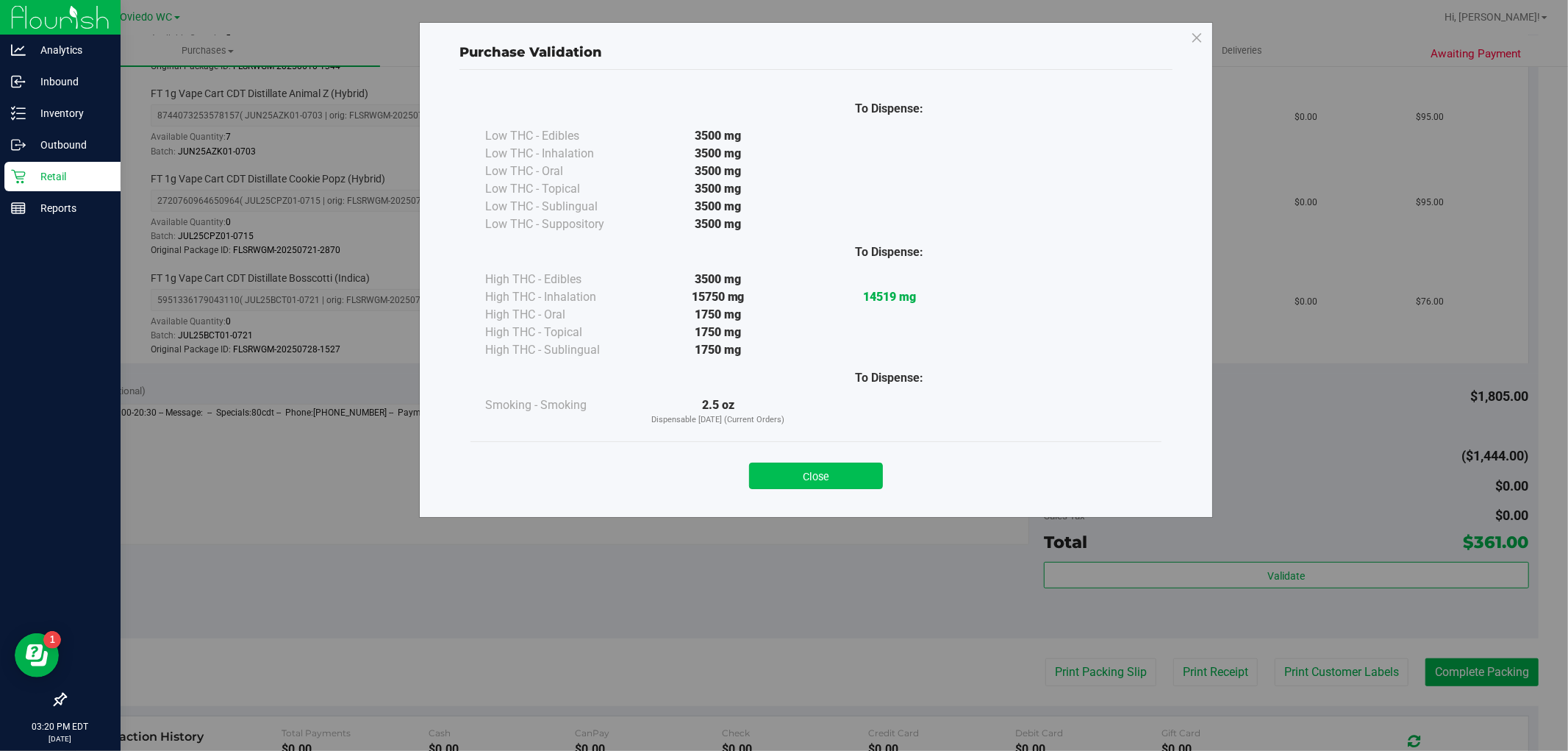
click at [850, 476] on button "Close" at bounding box center [816, 476] width 134 height 27
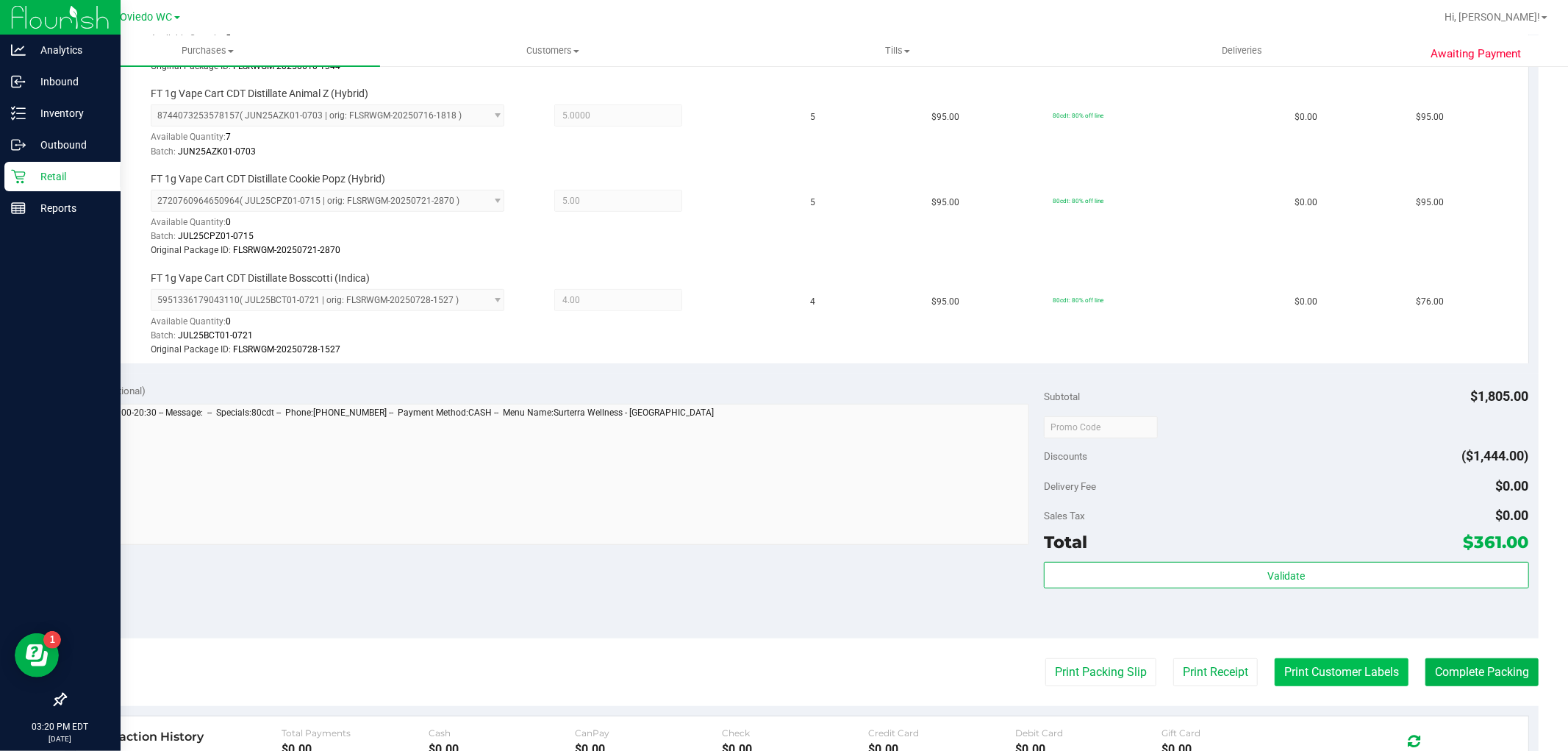
click at [1302, 663] on button "Print Customer Labels" at bounding box center [1342, 672] width 134 height 28
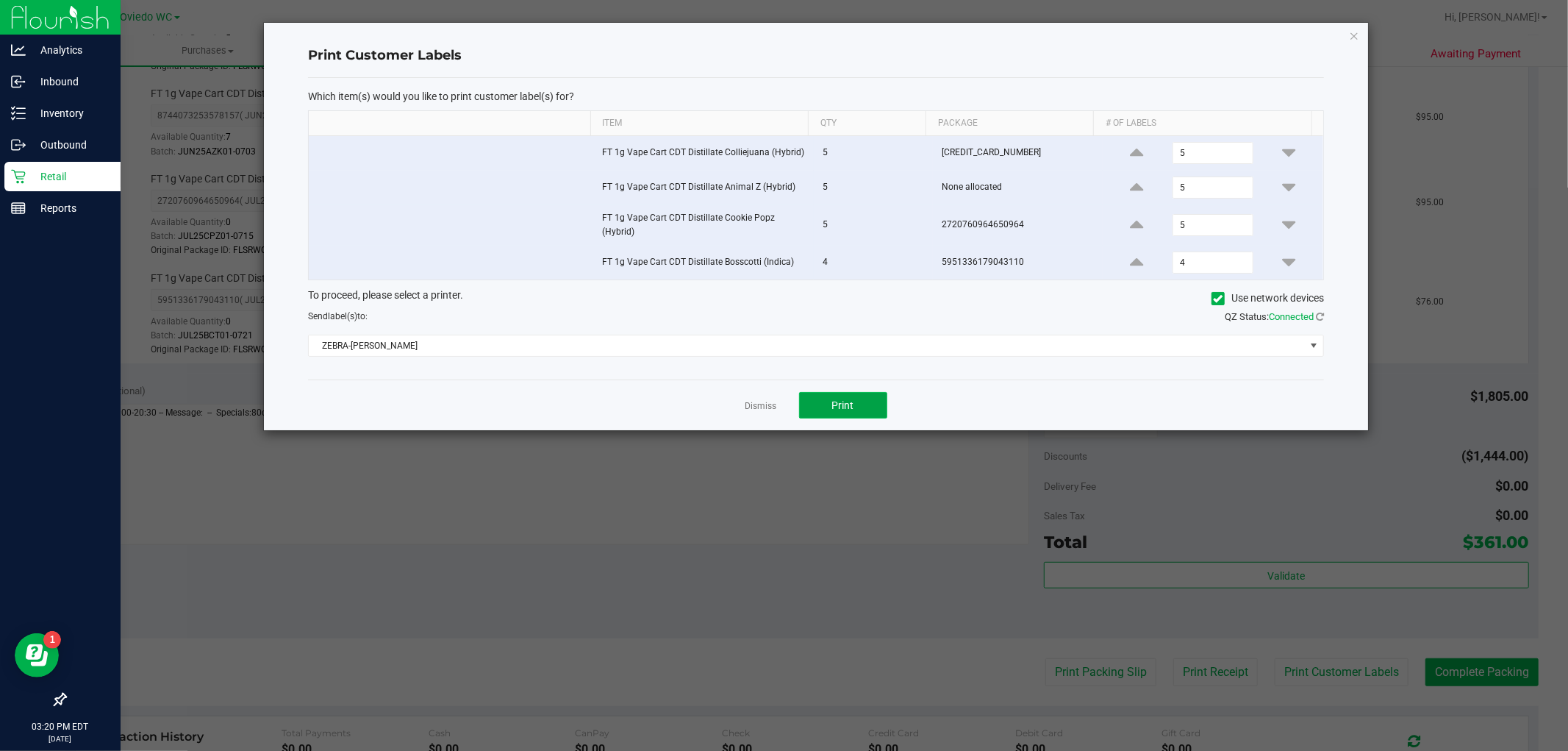
click at [865, 408] on button "Print" at bounding box center [843, 406] width 89 height 27
click at [779, 397] on div "Dismiss Print" at bounding box center [816, 405] width 1016 height 51
click at [1360, 31] on div "Print Customer Labels Which item(s) would you like to print customer label(s) f…" at bounding box center [816, 226] width 1104 height 407
click at [1354, 33] on icon "button" at bounding box center [1354, 36] width 10 height 18
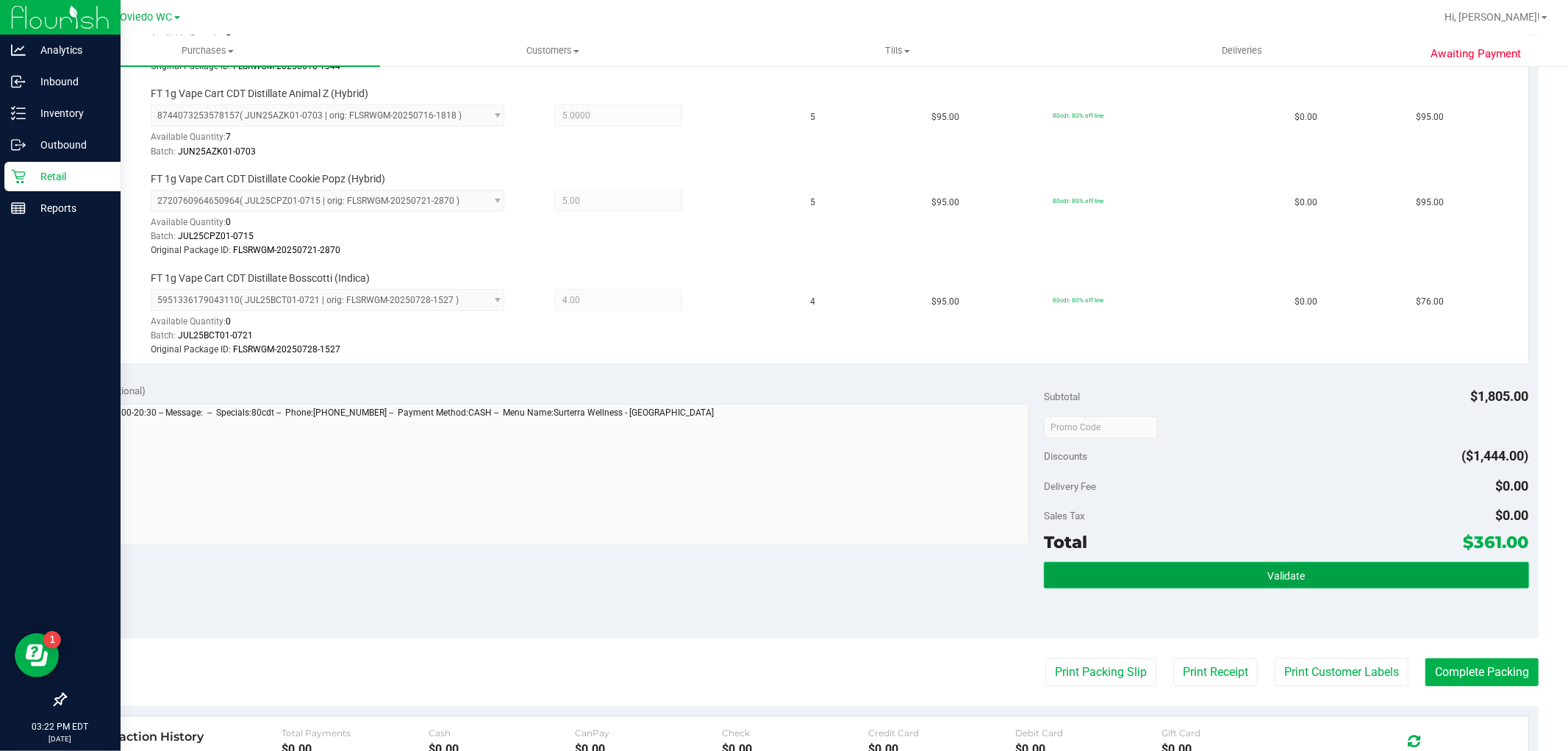
click at [1267, 578] on span "Validate" at bounding box center [1286, 576] width 37 height 12
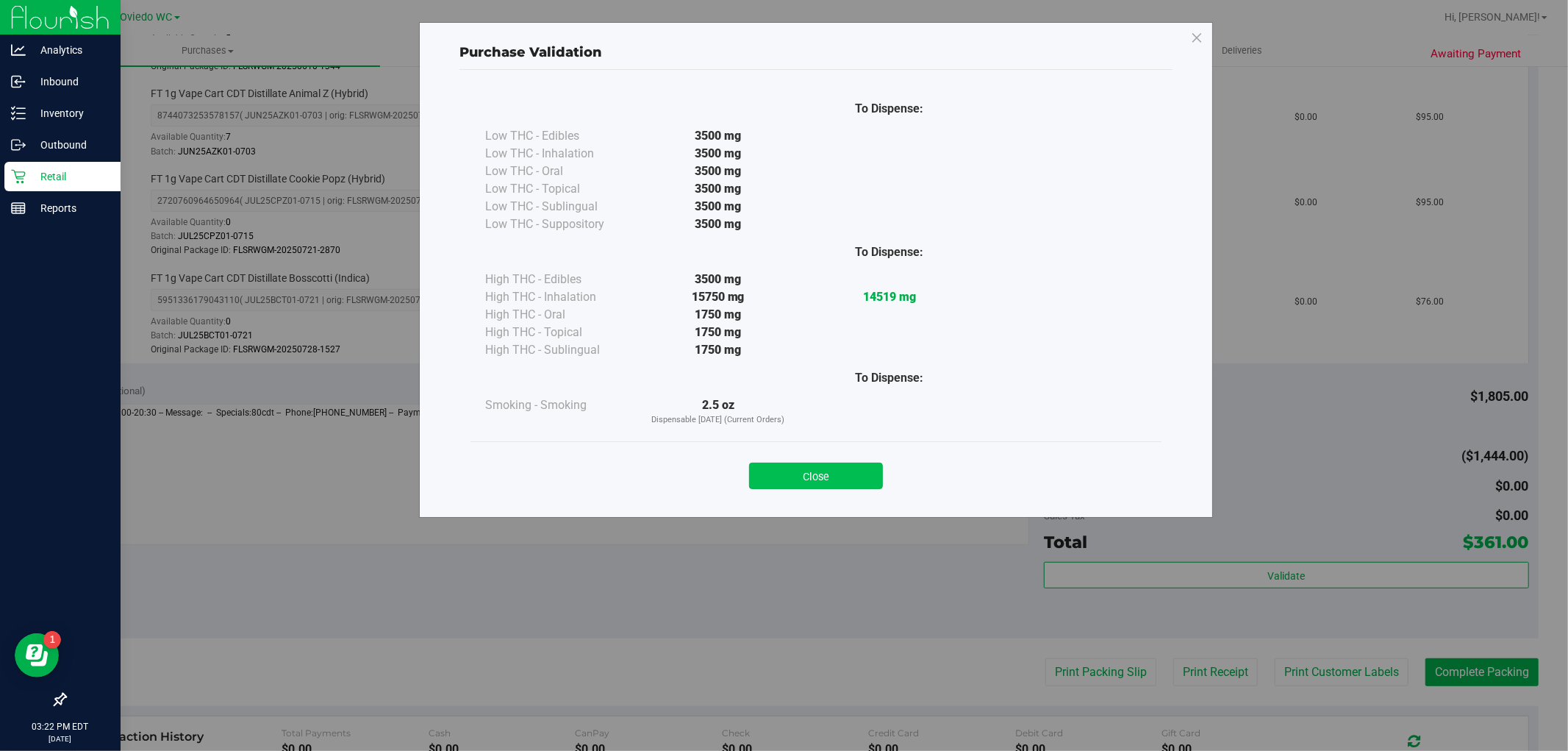
click at [858, 468] on button "Close" at bounding box center [816, 476] width 134 height 27
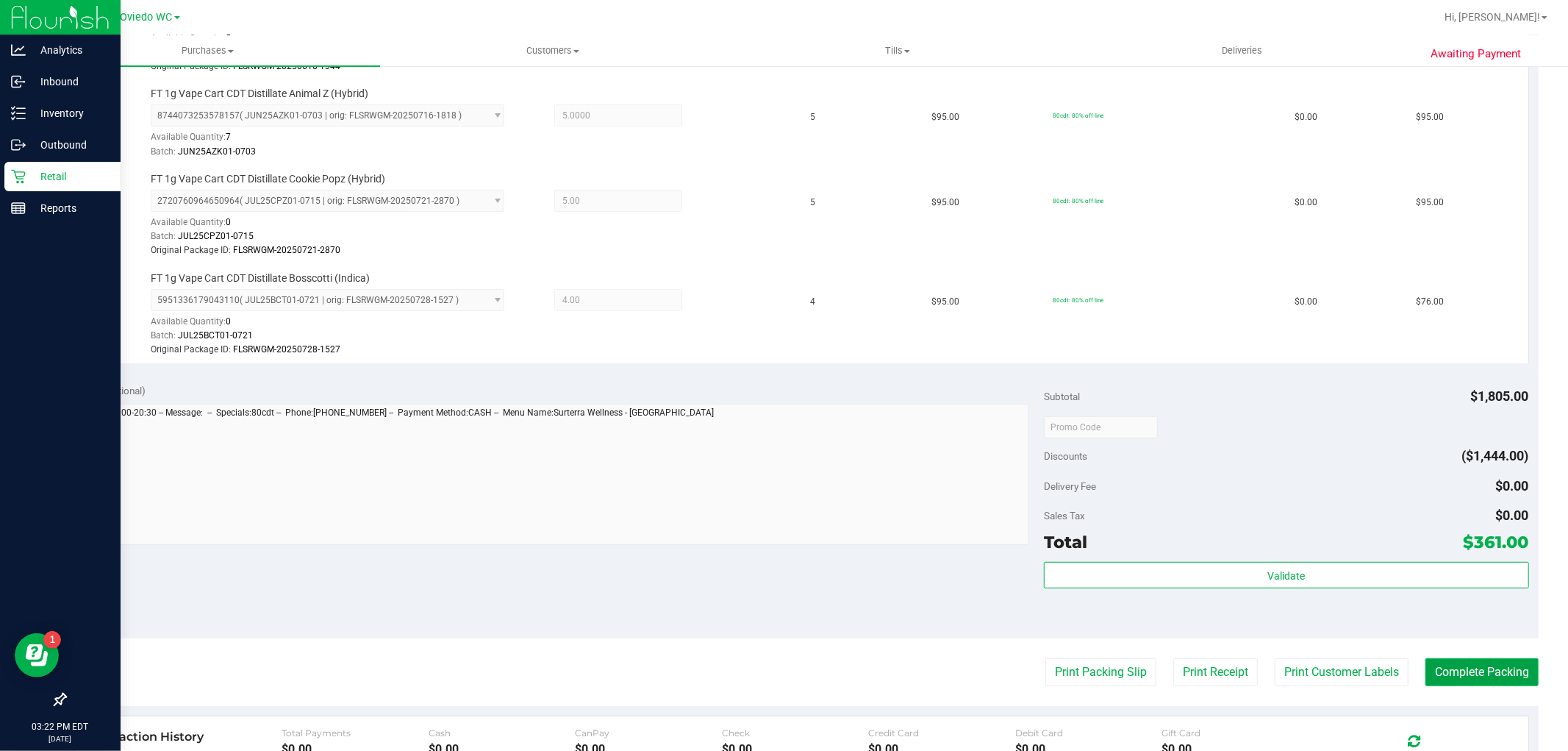
click at [1491, 671] on button "Complete Packing" at bounding box center [1482, 672] width 113 height 28
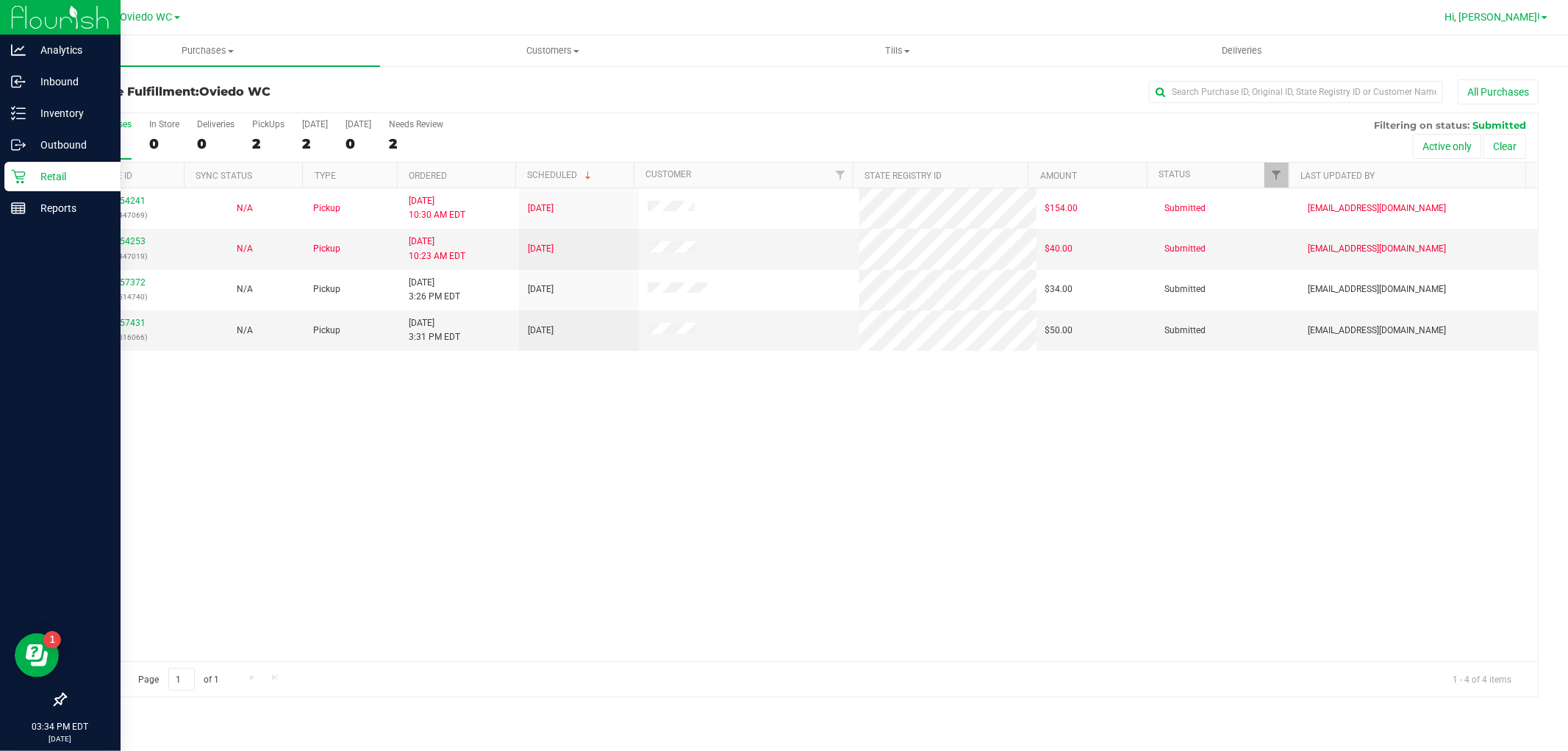
click at [1538, 21] on span "Hi, [PERSON_NAME]!" at bounding box center [1492, 17] width 95 height 12
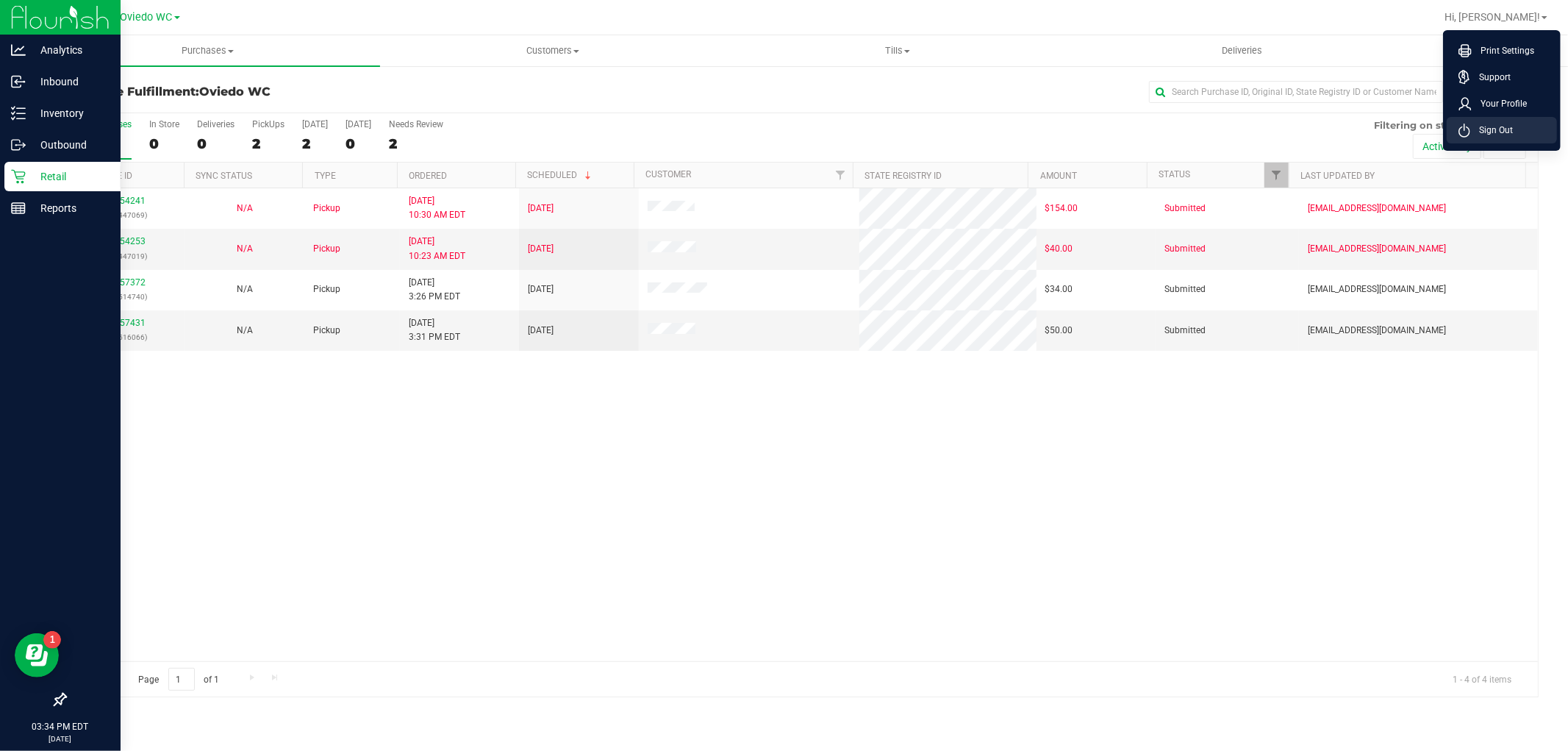
click at [1494, 141] on li "Sign Out" at bounding box center [1502, 130] width 110 height 27
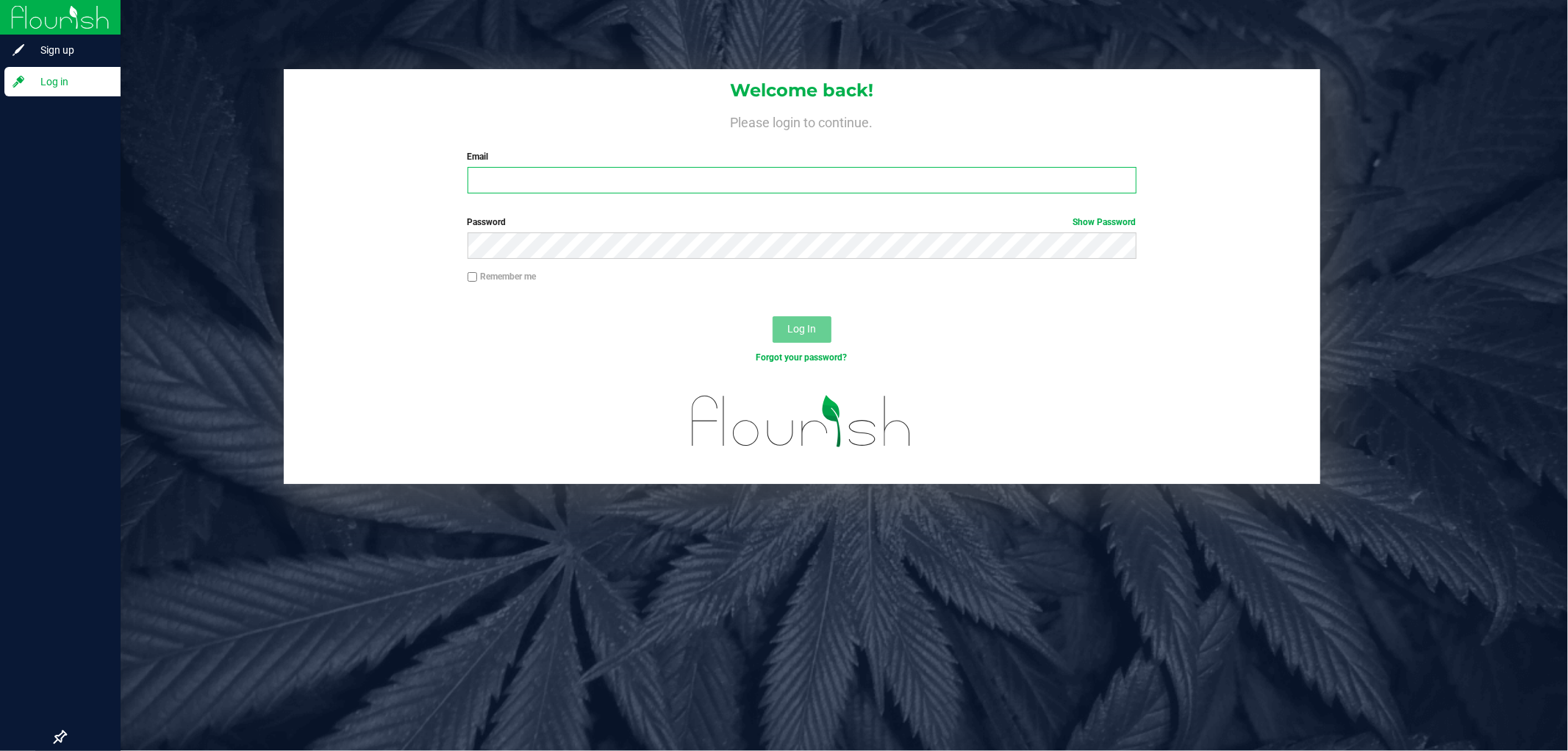
click at [743, 187] on input "Email" at bounding box center [801, 180] width 669 height 27
type input "[PERSON_NAME][EMAIL_ADDRESS][DOMAIN_NAME]"
click at [772, 316] on button "Log In" at bounding box center [801, 330] width 59 height 27
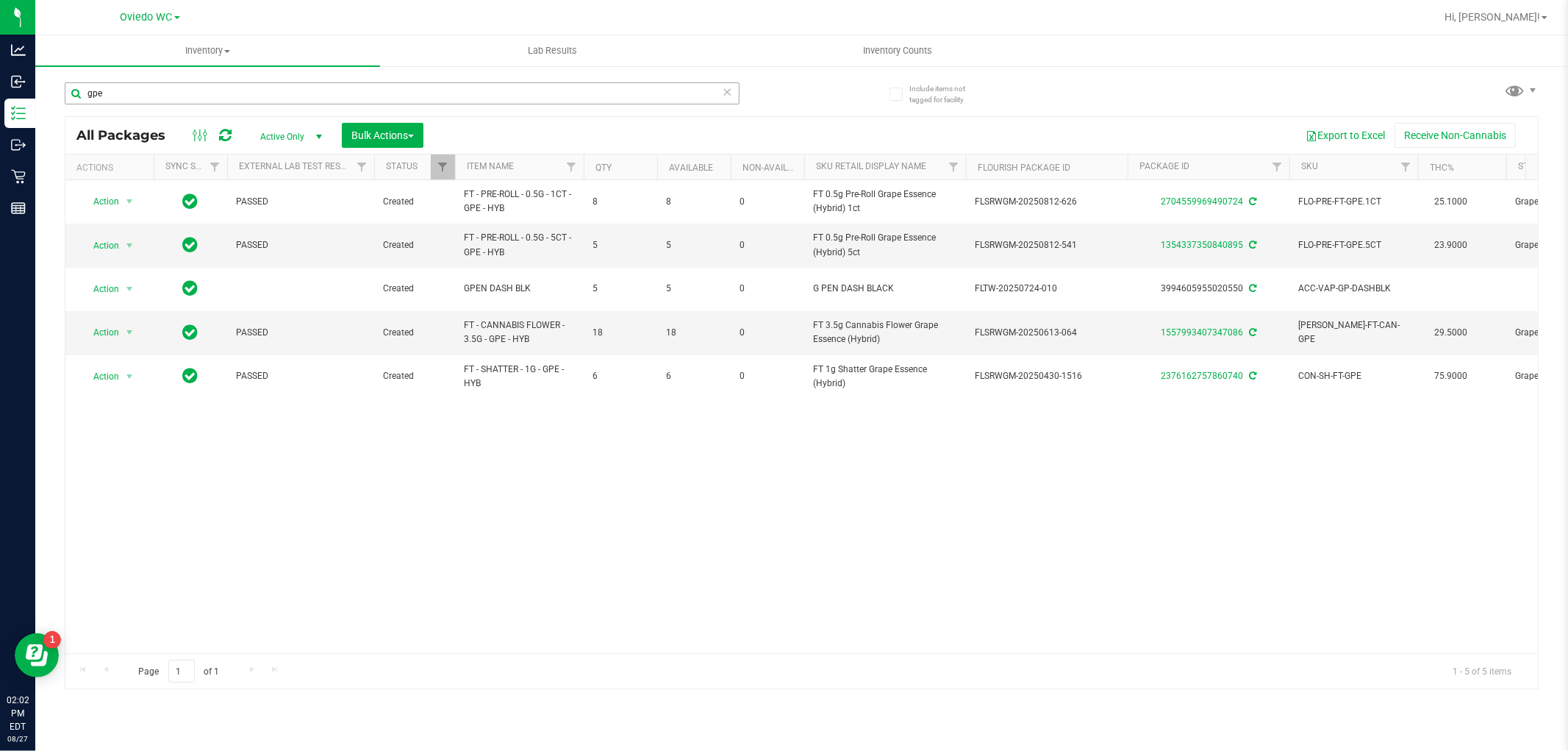
click at [165, 91] on input "gpe" at bounding box center [402, 94] width 675 height 22
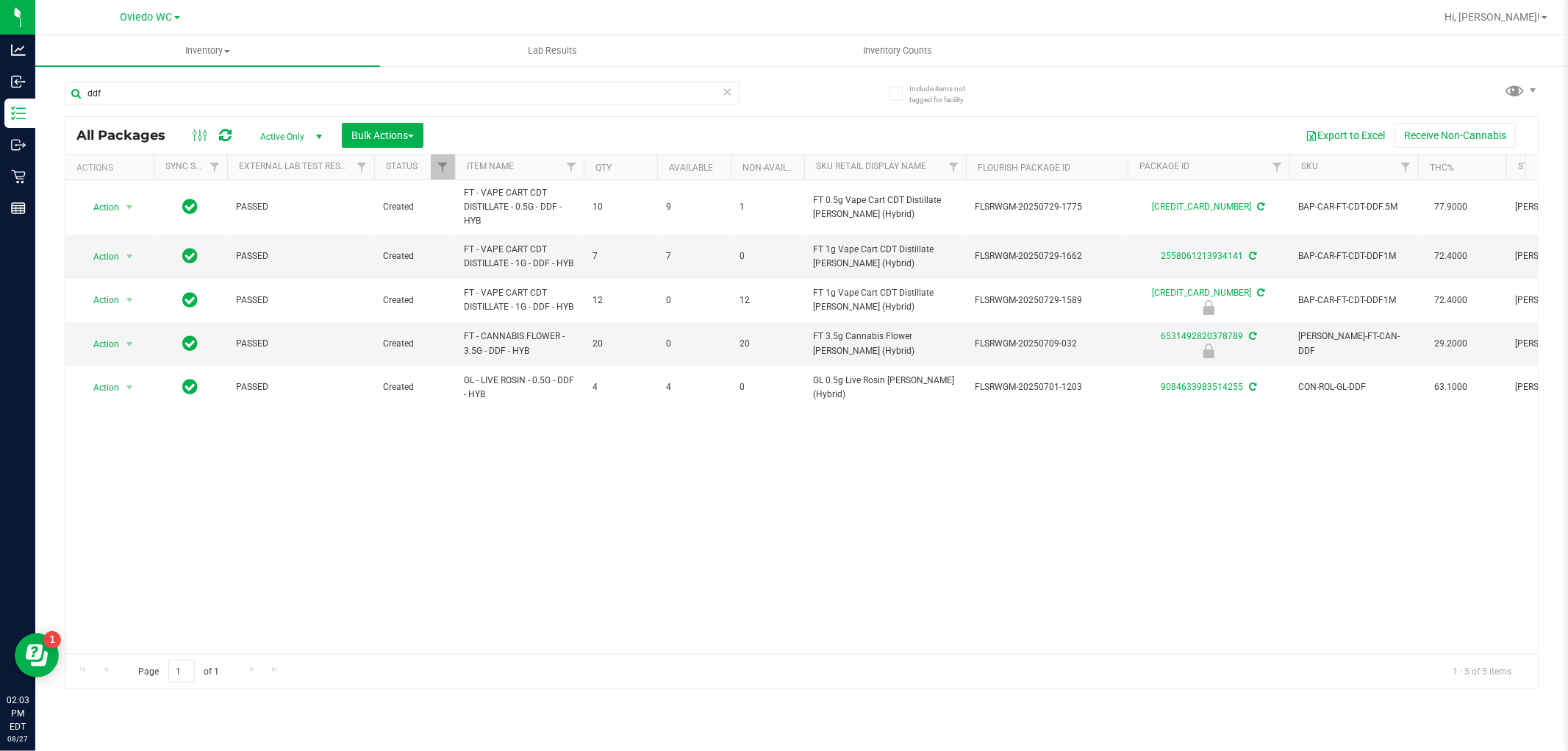
type input "ddf"
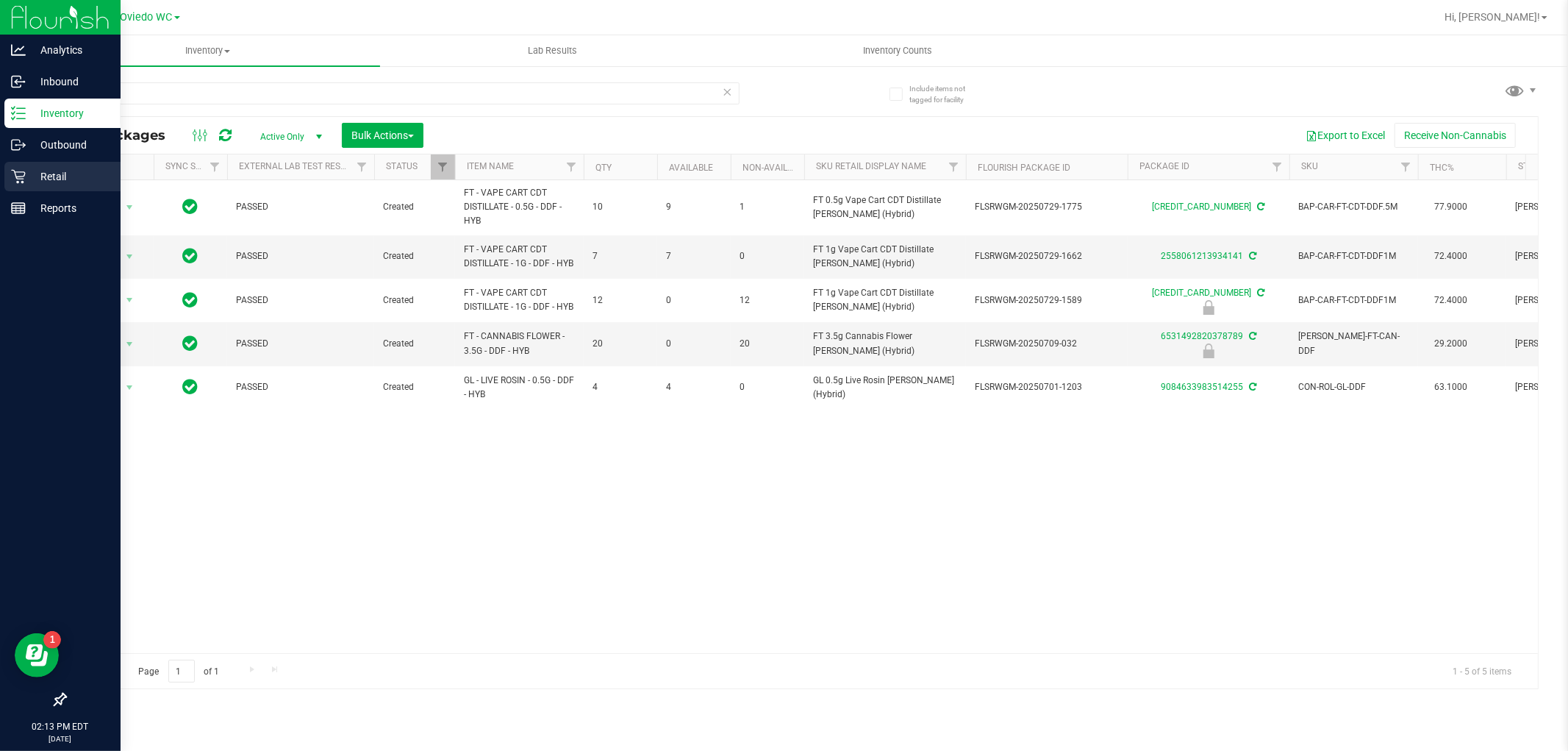
click at [49, 179] on p "Retail" at bounding box center [70, 176] width 89 height 18
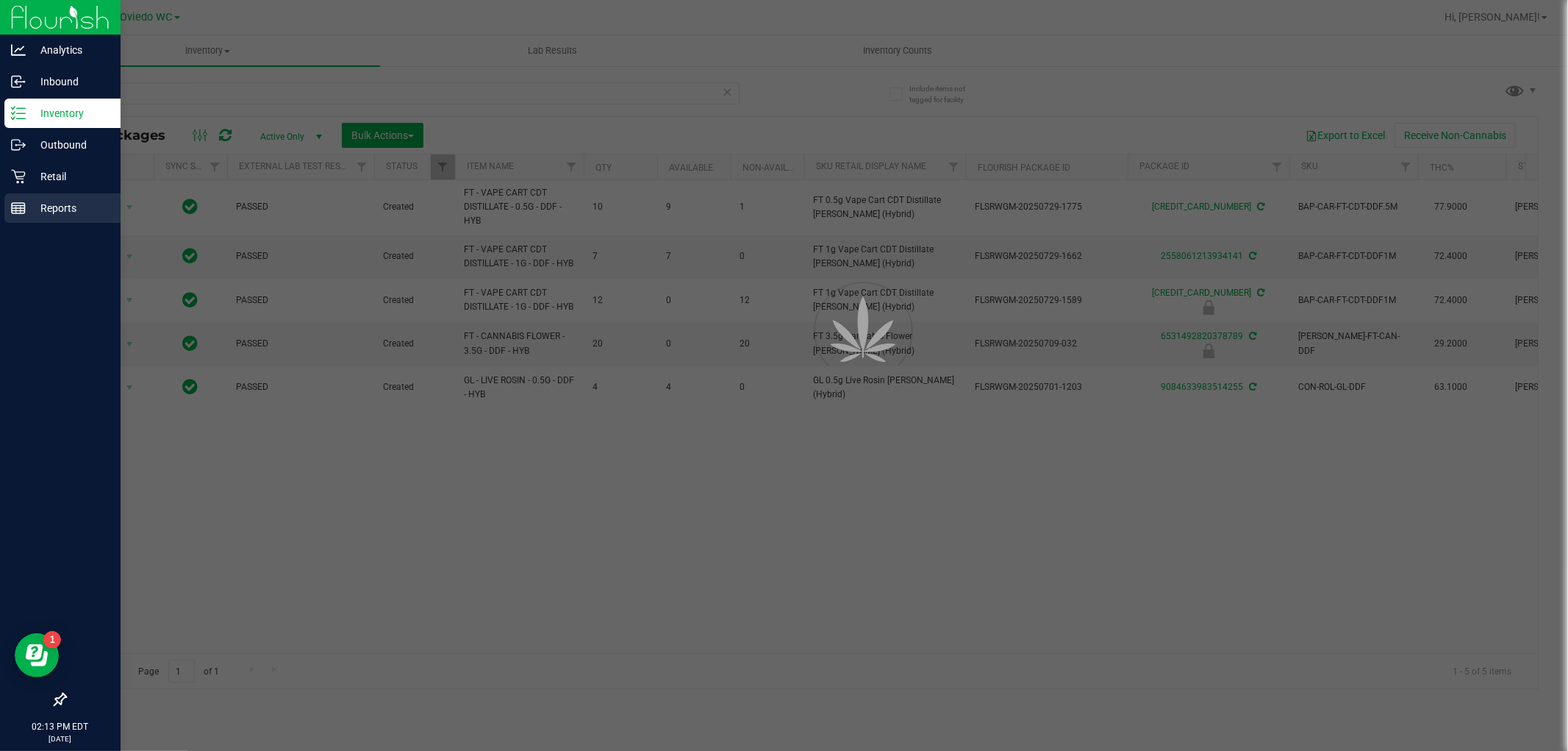
click at [60, 223] on link "Reports" at bounding box center [60, 209] width 121 height 31
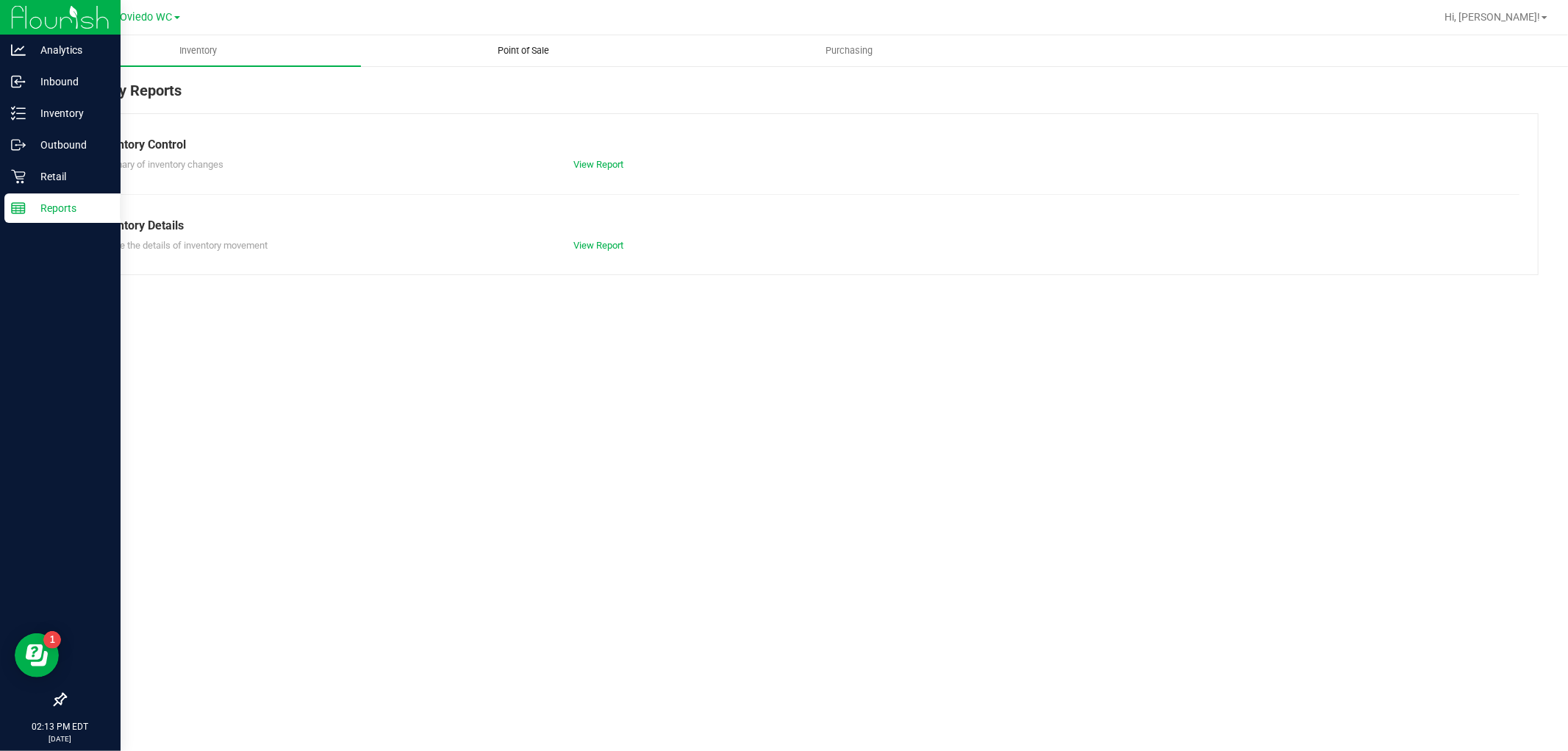
click at [520, 52] on span "Point of Sale" at bounding box center [524, 51] width 92 height 13
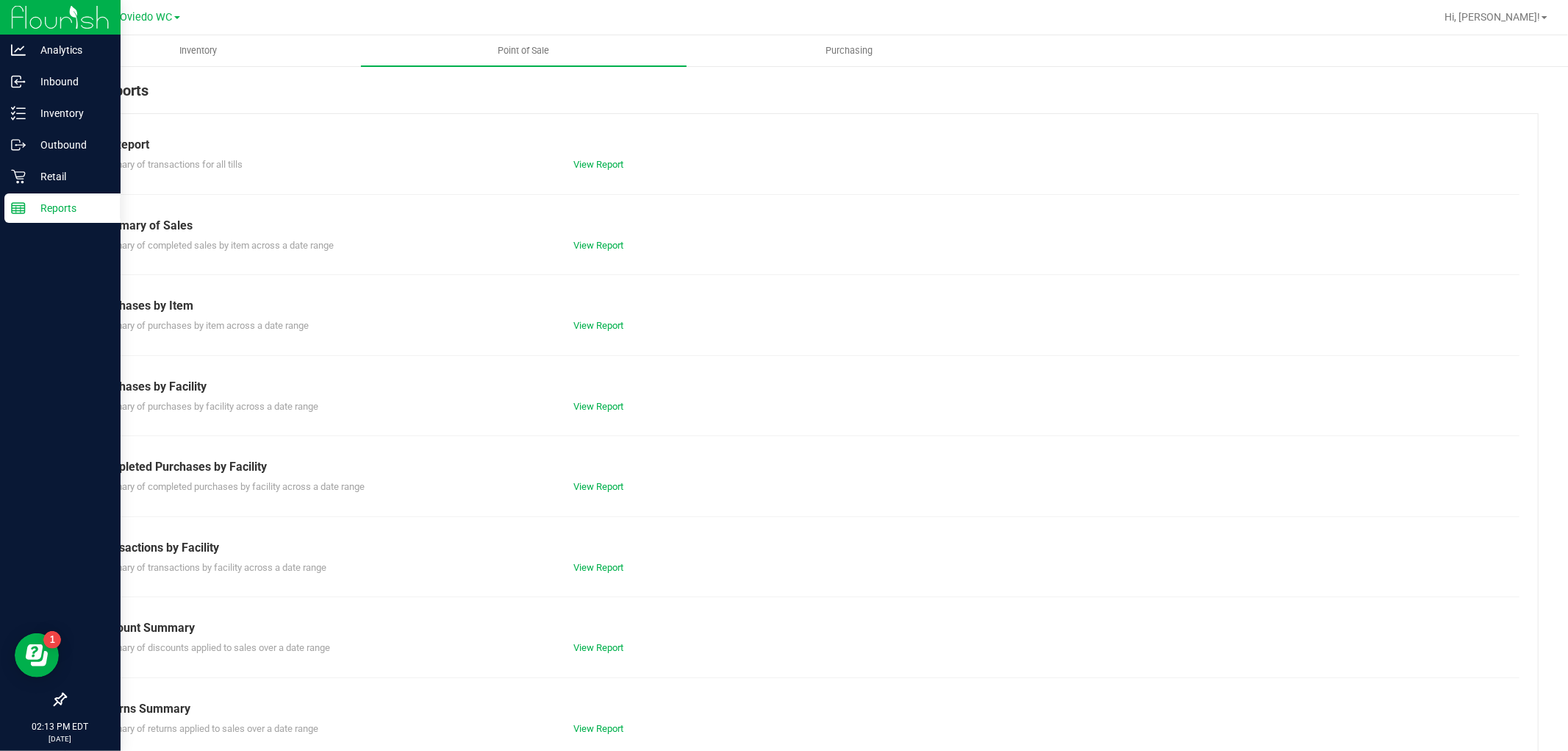
click at [601, 173] on div "Till Report Summary of transactions for all tills View Report Summary of Sales …" at bounding box center [801, 435] width 1474 height 645
click at [592, 169] on link "View Report" at bounding box center [598, 164] width 50 height 11
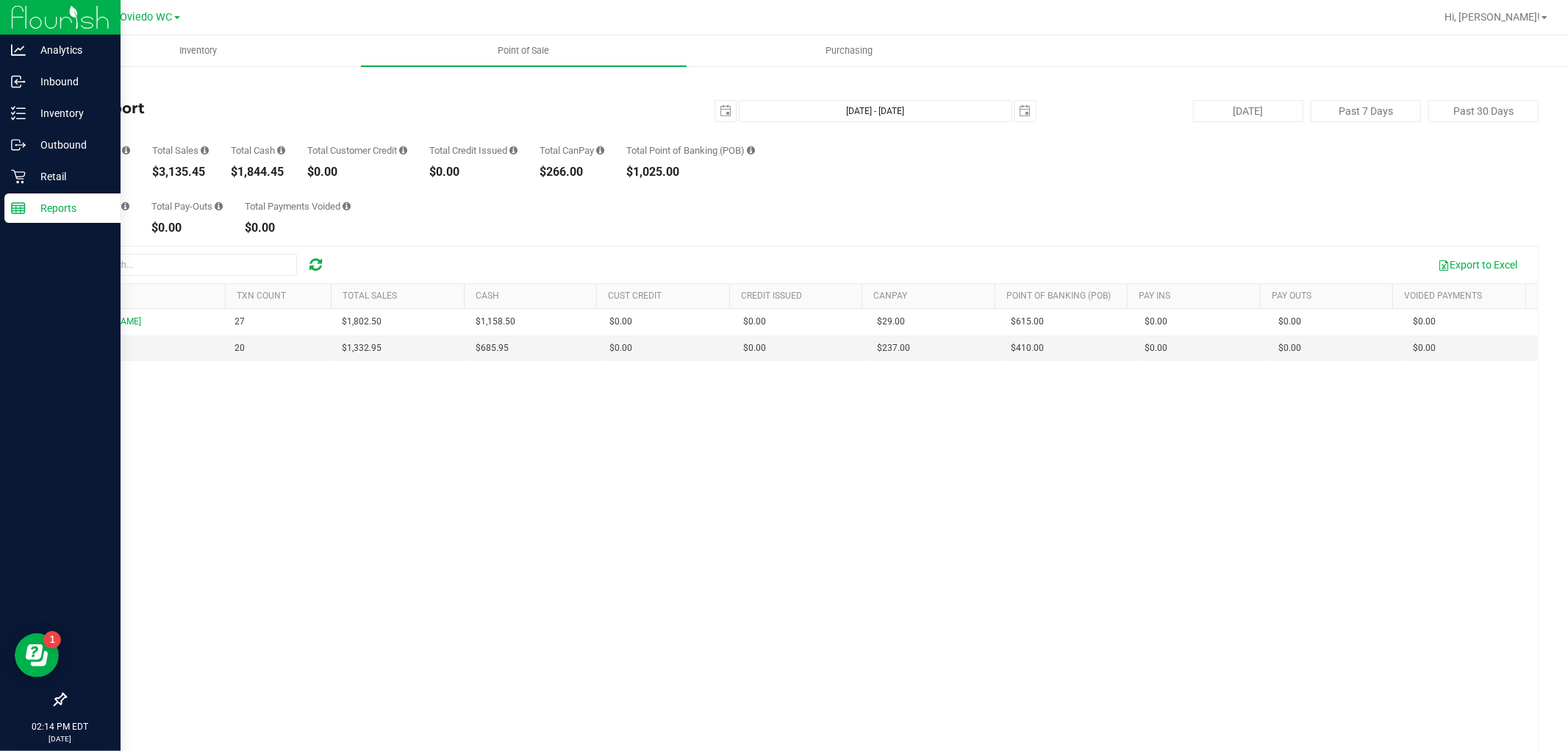
click at [447, 199] on div "Total Pay-Ins $0.00 Total Pay-Outs $0.00 Total Payments Voided $0.00" at bounding box center [801, 205] width 1474 height 56
click at [450, 199] on div "Total Pay-Ins $0.00 Total Pay-Outs $0.00 Total Payments Voided $0.00" at bounding box center [801, 205] width 1474 height 56
click at [1063, 231] on div "Total Pay-Ins $0.00 Total Pay-Outs $0.00 Total Payments Voided $0.00" at bounding box center [801, 205] width 1474 height 56
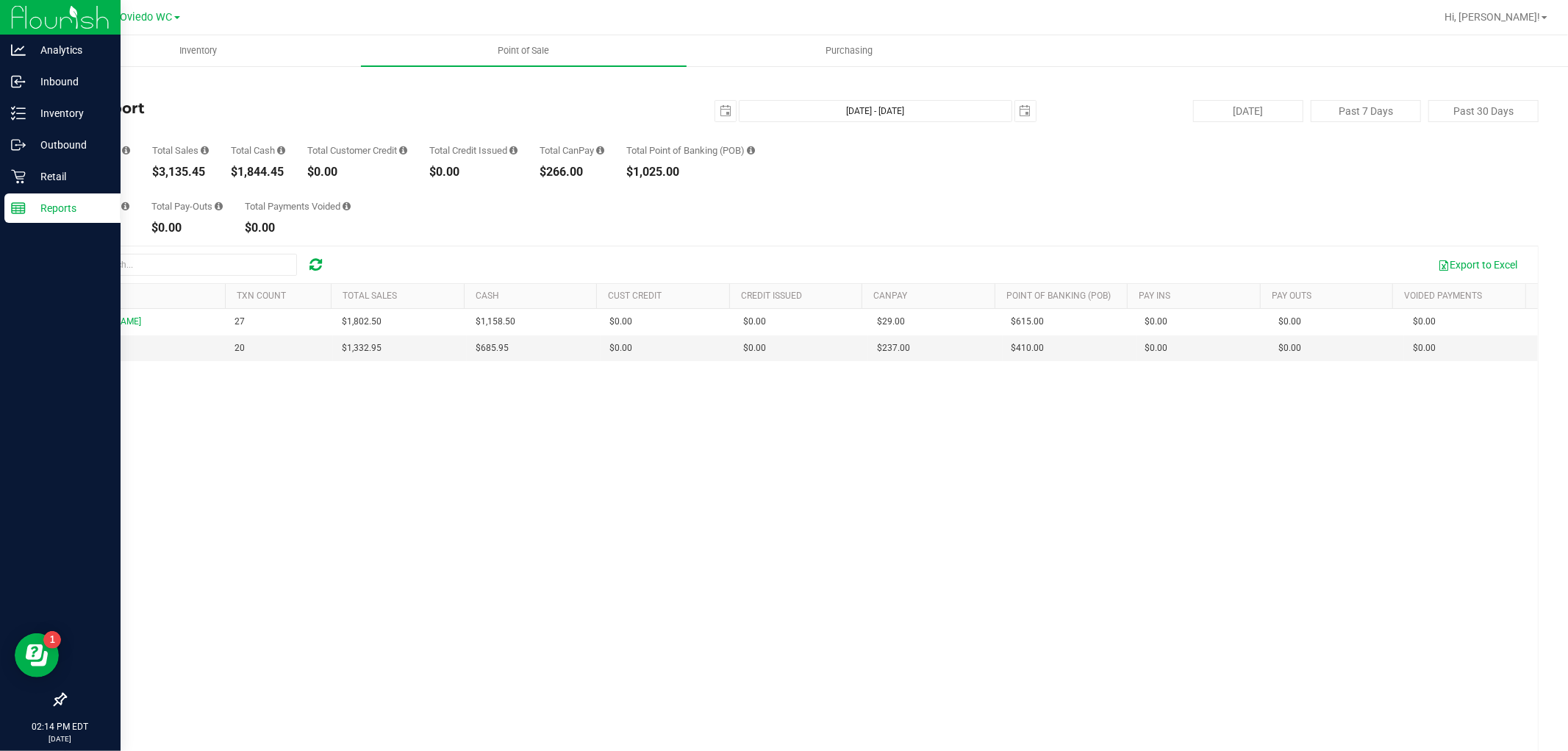
click at [697, 229] on div "Total Pay-Ins $0.00 Total Pay-Outs $0.00 Total Payments Voided $0.00" at bounding box center [801, 205] width 1474 height 56
click at [714, 237] on div "Back Till Report 2025-08-27 Aug 27, 2025 - Aug 27, 2025 2025-08-27 Today Past 7…" at bounding box center [801, 449] width 1474 height 738
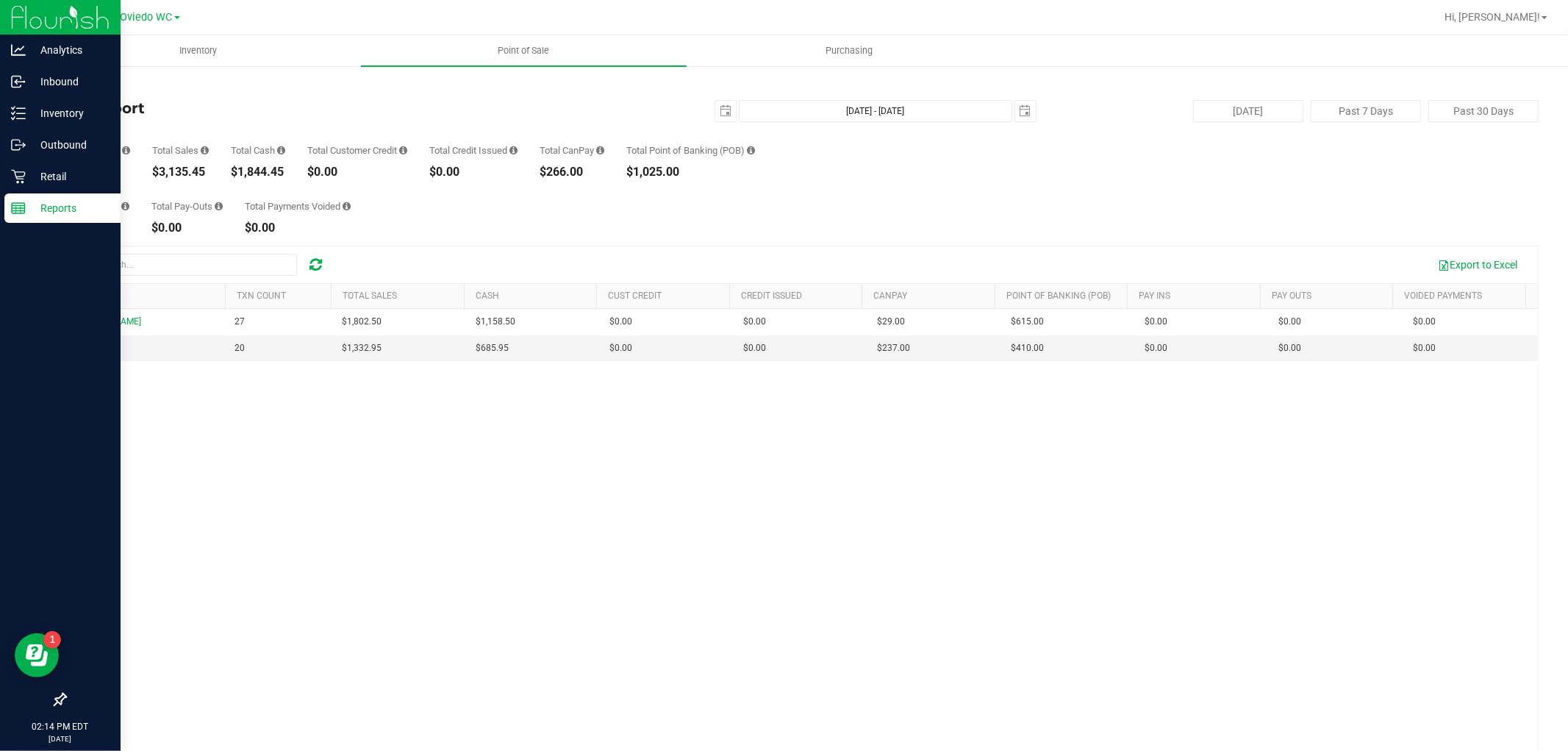
click at [714, 237] on div "Back Till Report 2025-08-27 Aug 27, 2025 - Aug 27, 2025 2025-08-27 Today Past 7…" at bounding box center [801, 449] width 1474 height 738
click at [30, 122] on div "Inventory" at bounding box center [63, 113] width 116 height 30
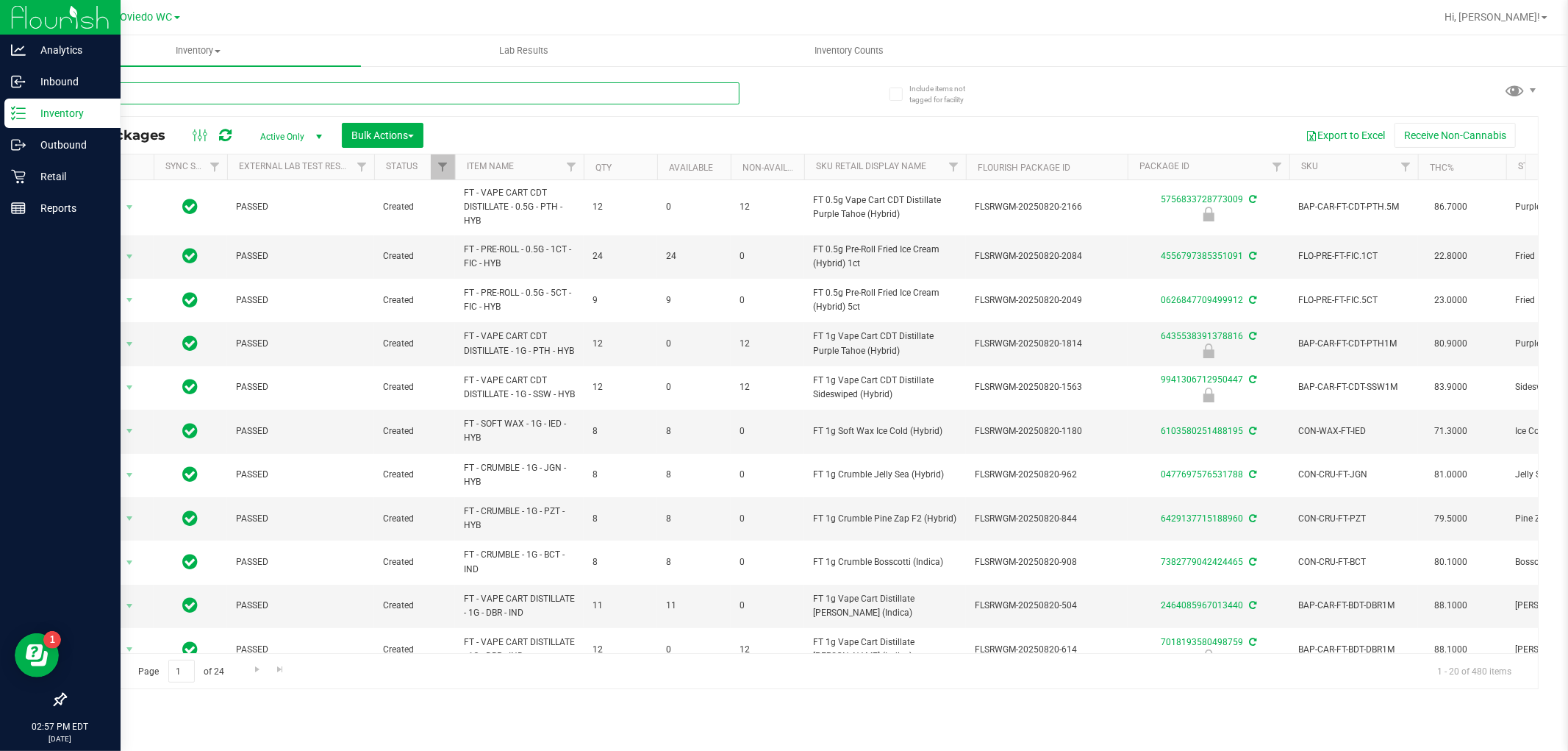
click at [185, 98] on input "text" at bounding box center [402, 94] width 675 height 22
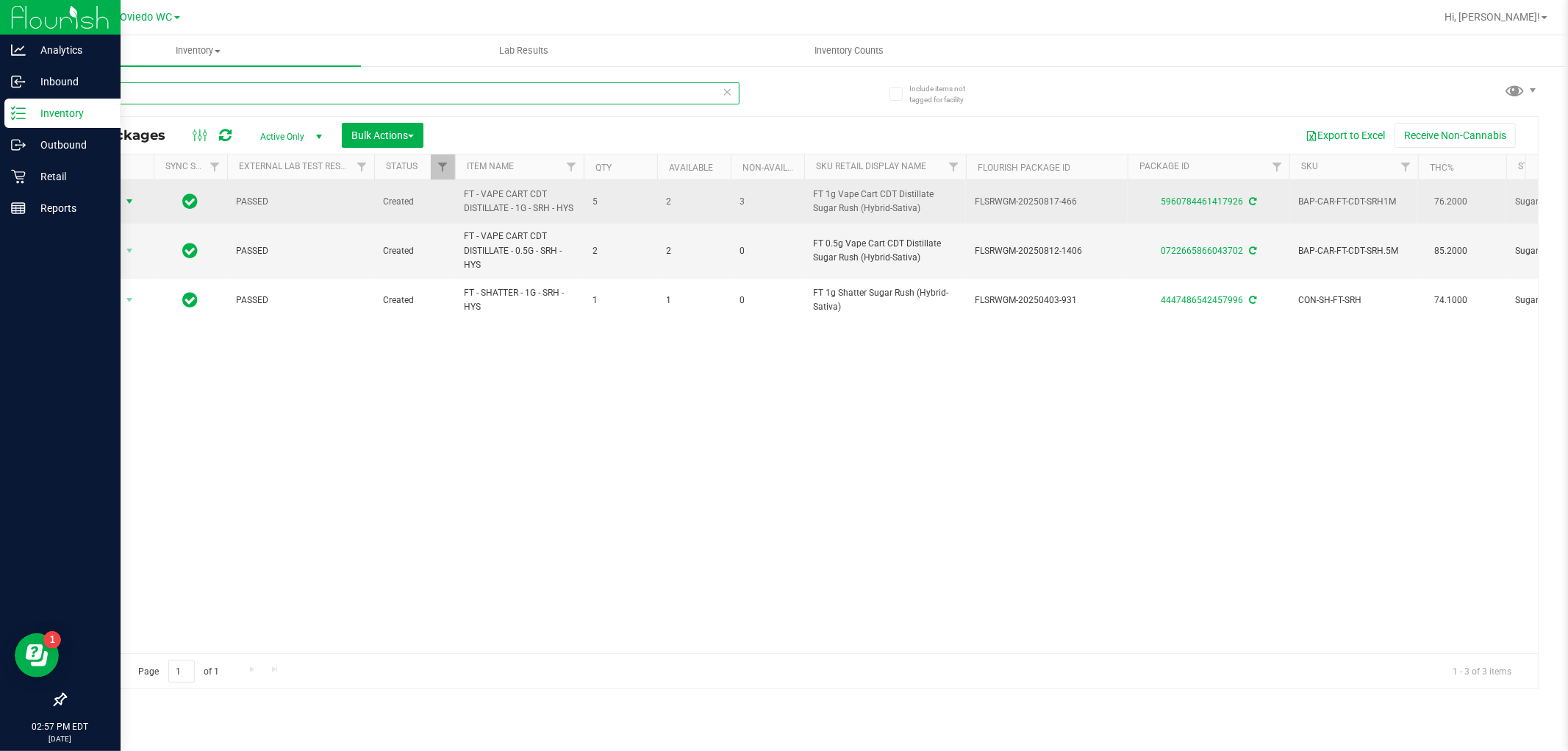
type input "srh"
click at [129, 208] on span "select" at bounding box center [129, 202] width 12 height 12
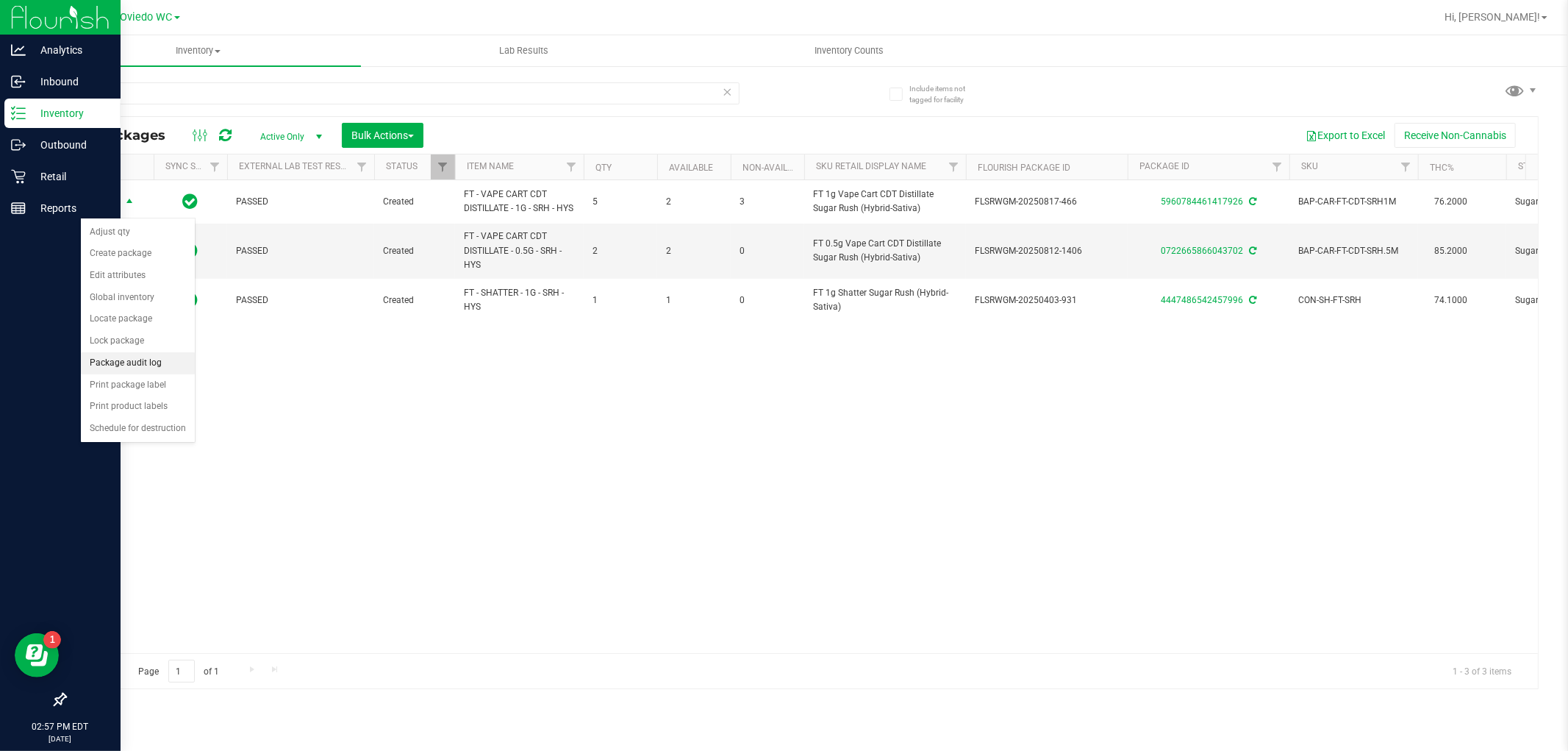
click at [111, 357] on li "Package audit log" at bounding box center [138, 363] width 114 height 22
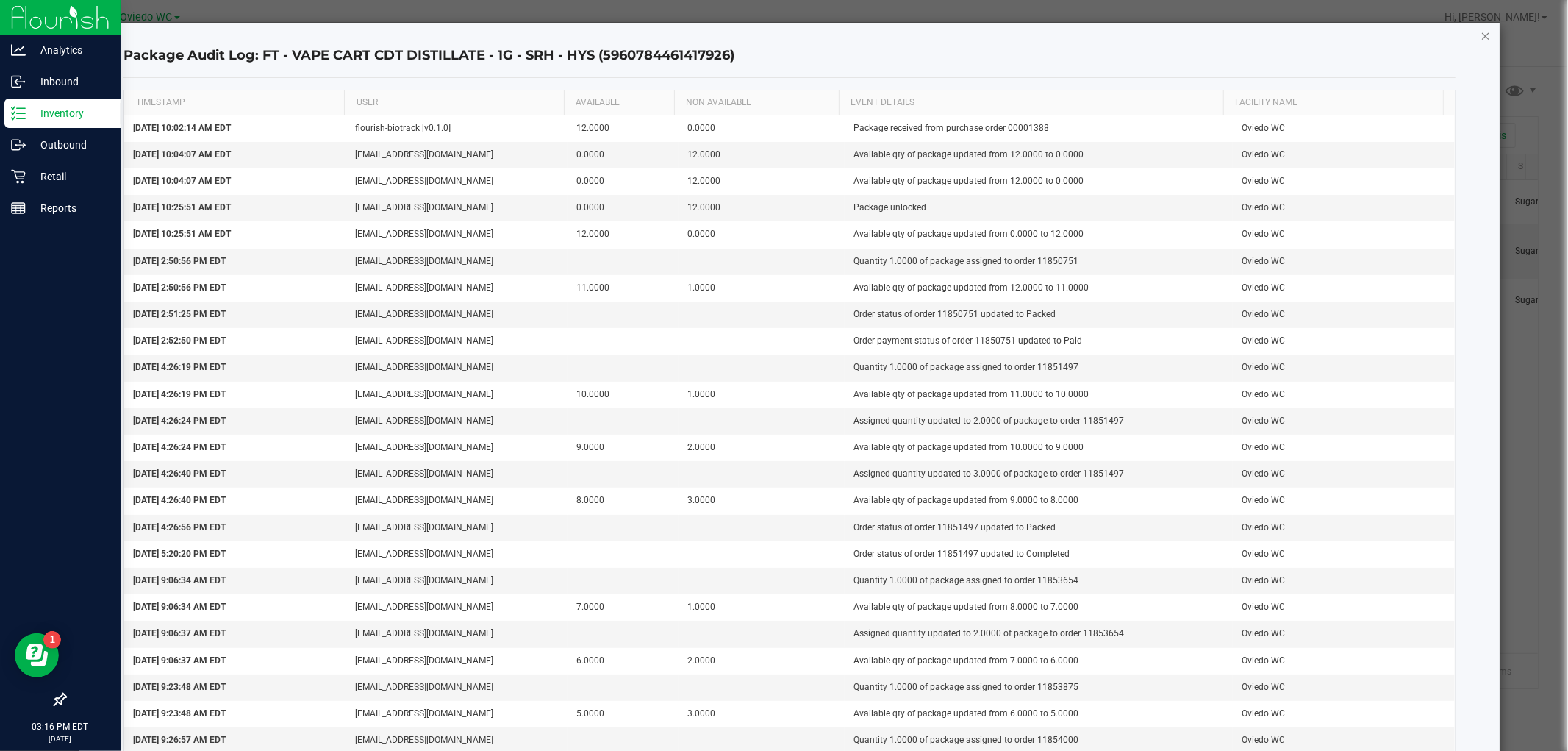
click at [1481, 32] on icon "button" at bounding box center [1486, 36] width 10 height 18
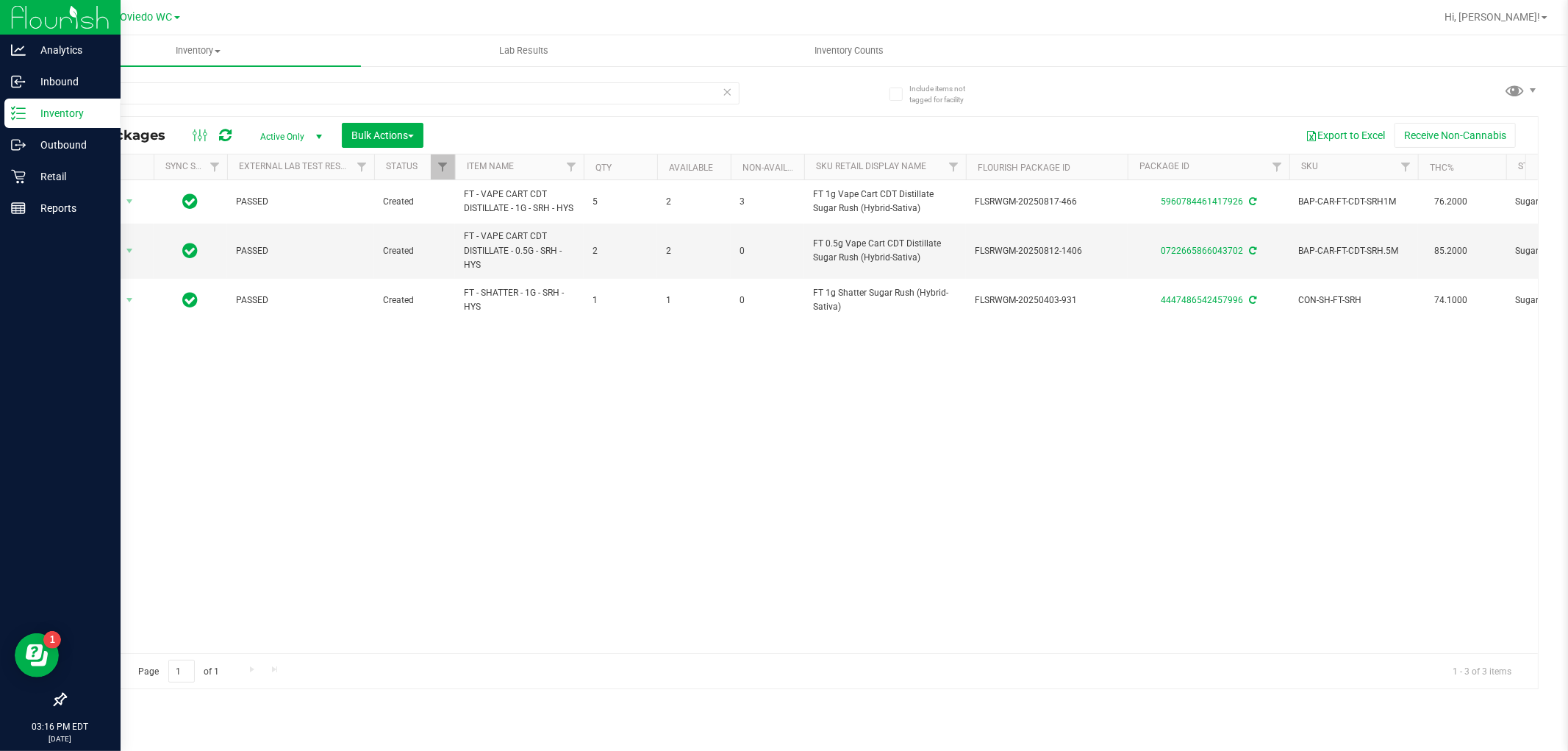
click at [502, 444] on div "Action Action Adjust qty Create package Edit attributes Global inventory Locate…" at bounding box center [801, 416] width 1473 height 473
